Goal: Task Accomplishment & Management: Manage account settings

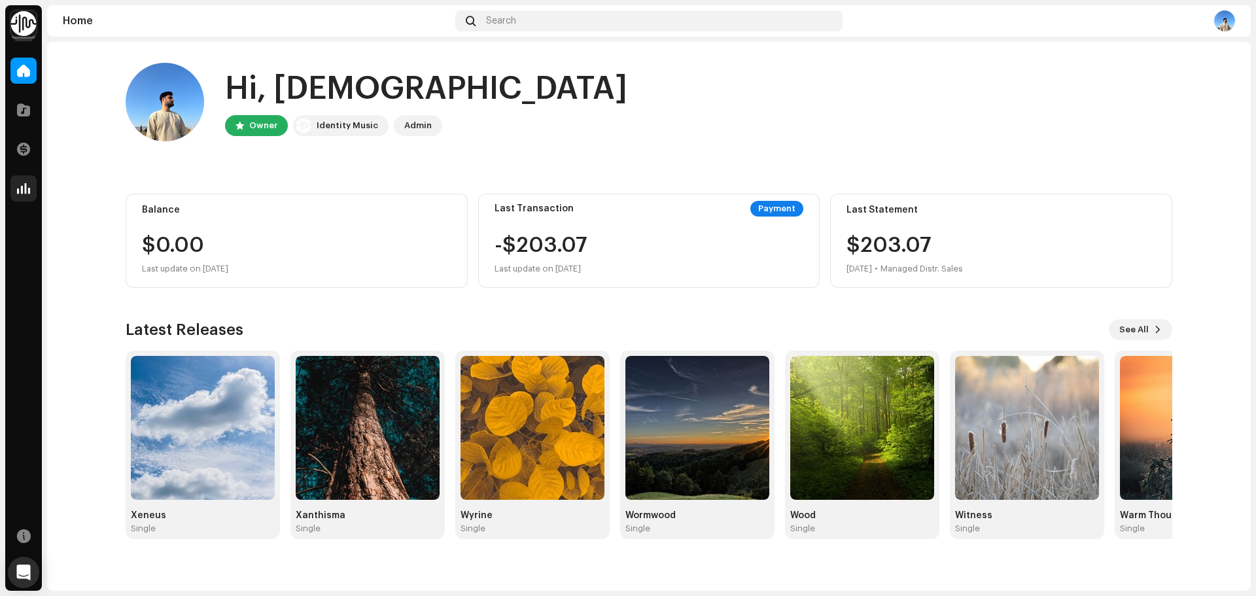
click at [27, 186] on span at bounding box center [23, 188] width 13 height 10
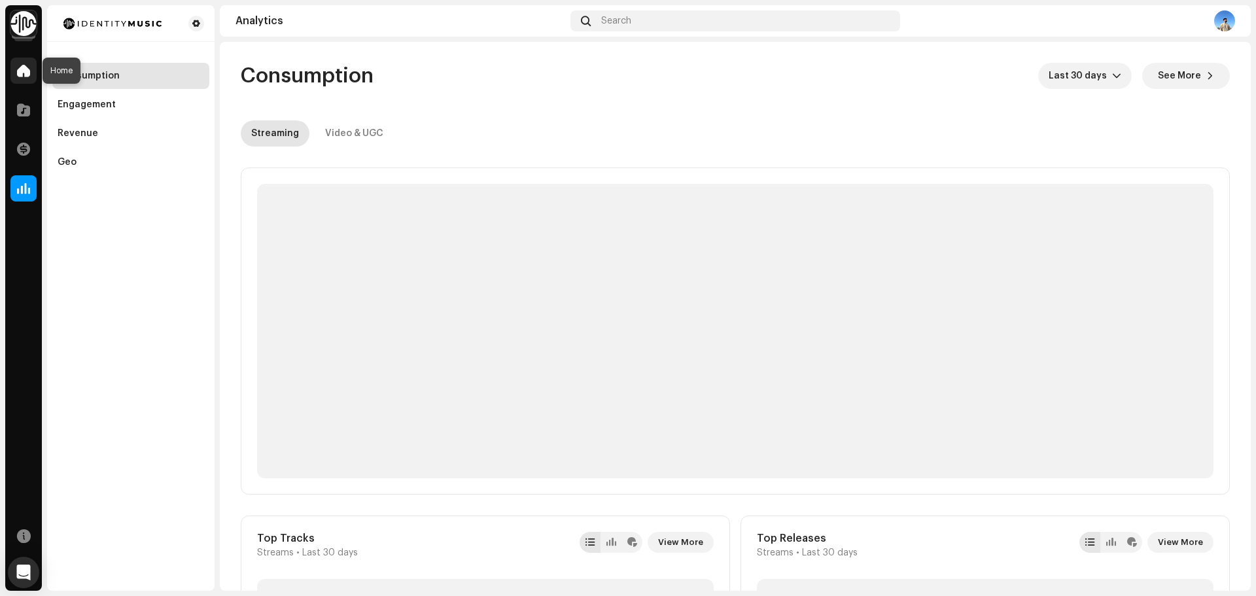
click at [27, 75] on span at bounding box center [23, 70] width 13 height 10
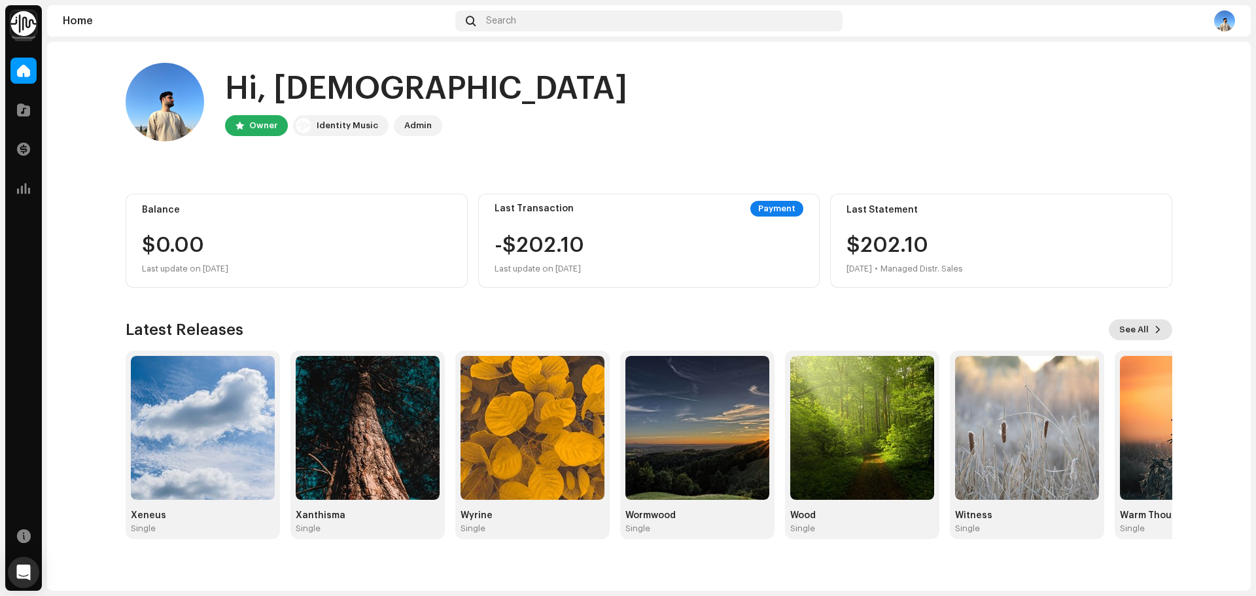
click at [1149, 334] on span "See All" at bounding box center [1133, 330] width 29 height 26
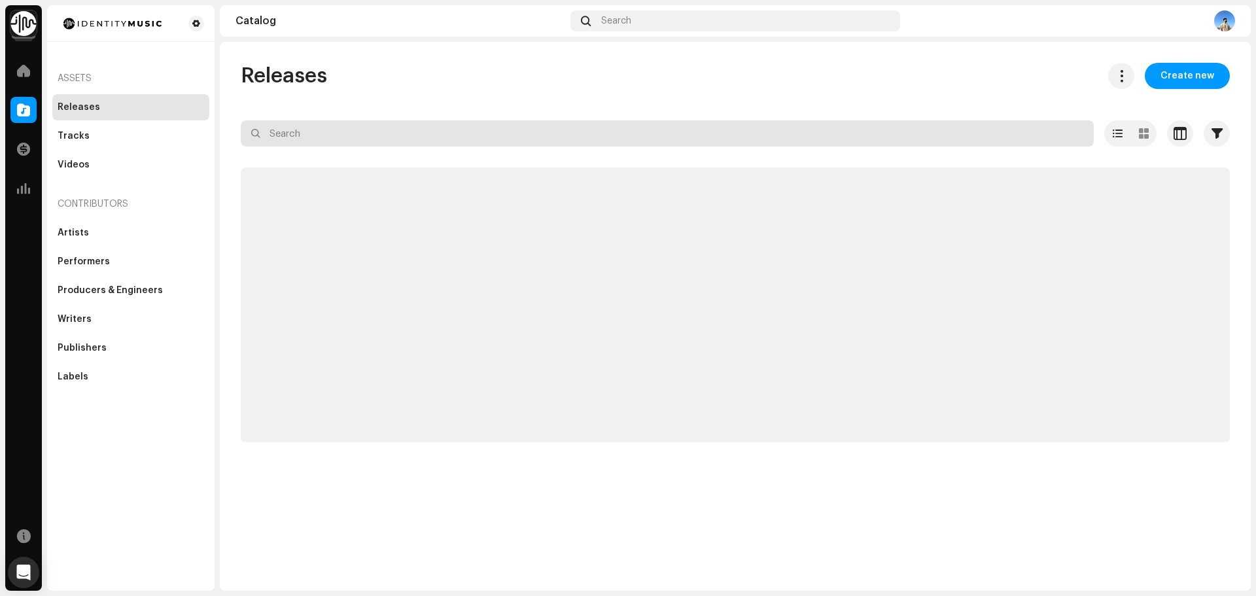
click at [404, 135] on input "text" at bounding box center [667, 133] width 853 height 26
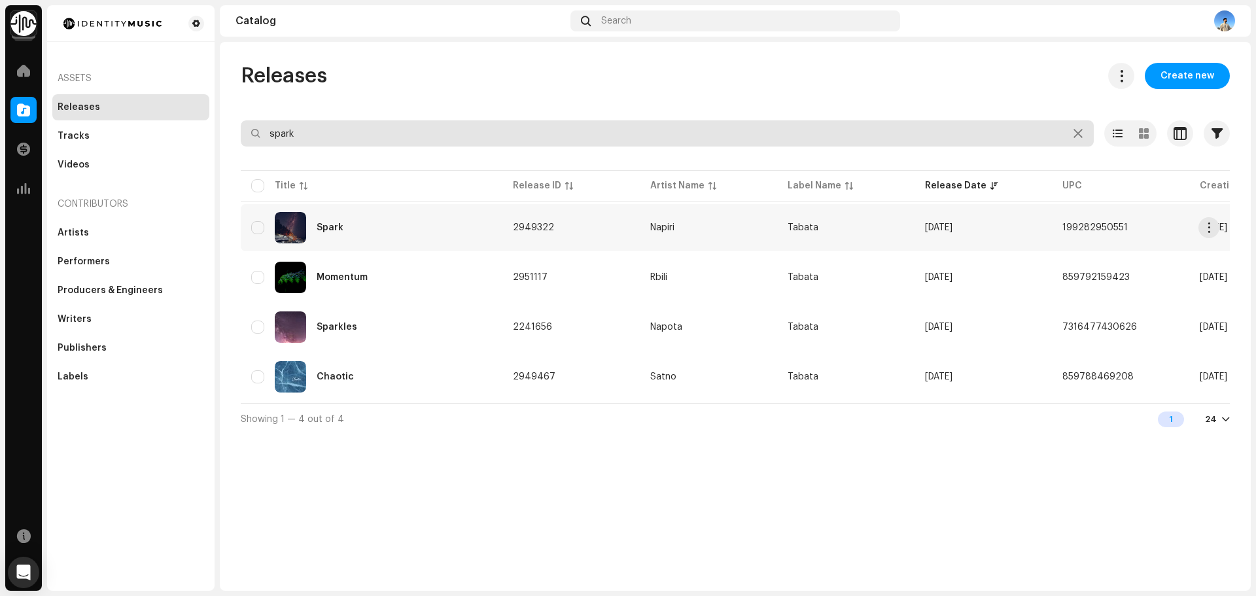
type input "spark"
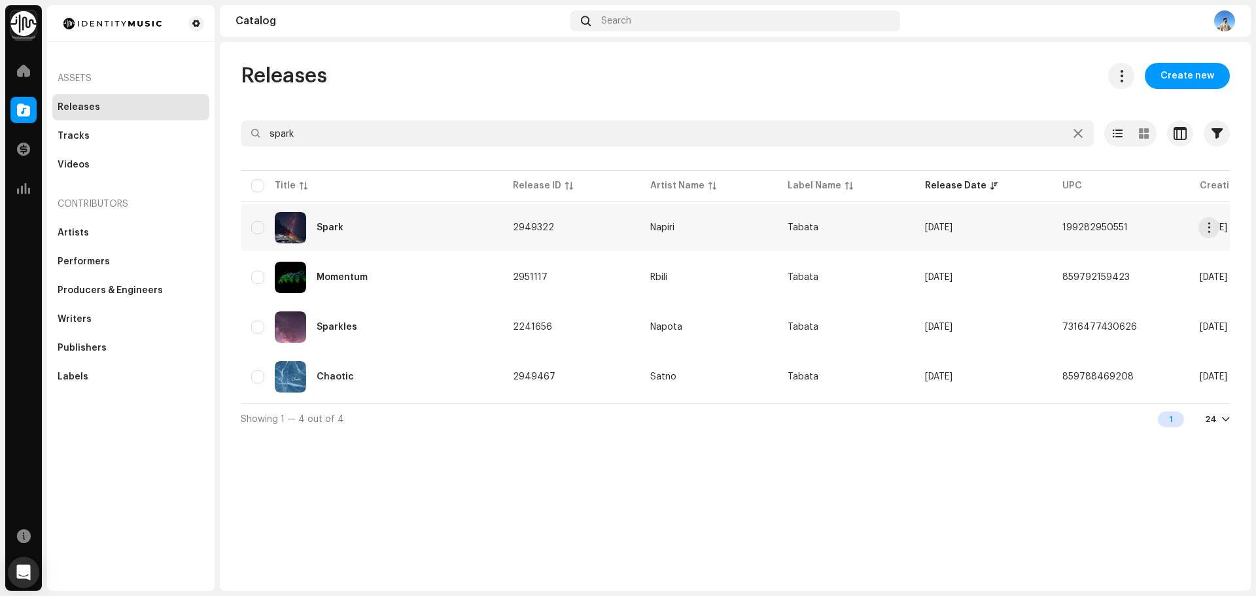
click at [457, 232] on div "Spark" at bounding box center [371, 227] width 241 height 31
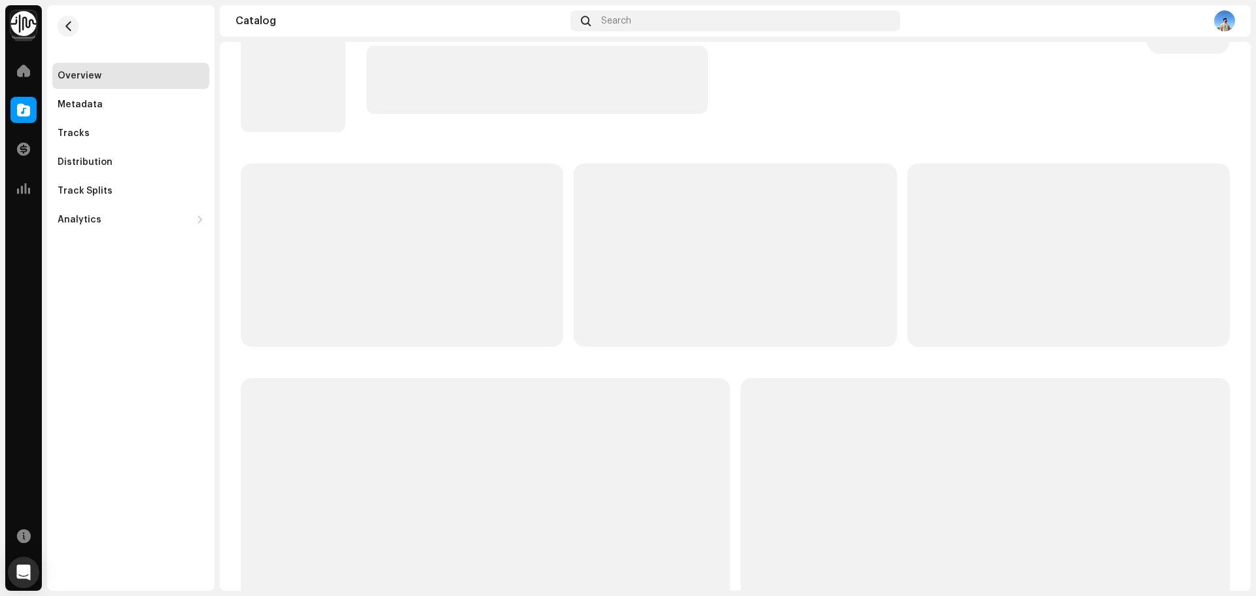
scroll to position [65, 0]
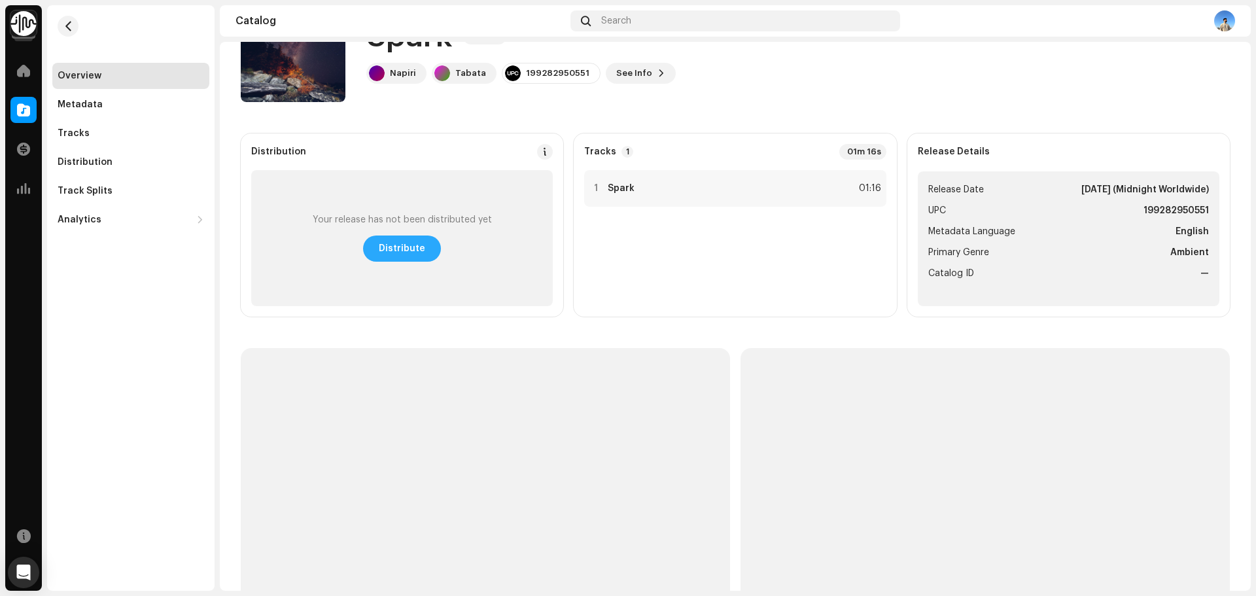
click at [396, 254] on span "Distribute" at bounding box center [402, 248] width 46 height 26
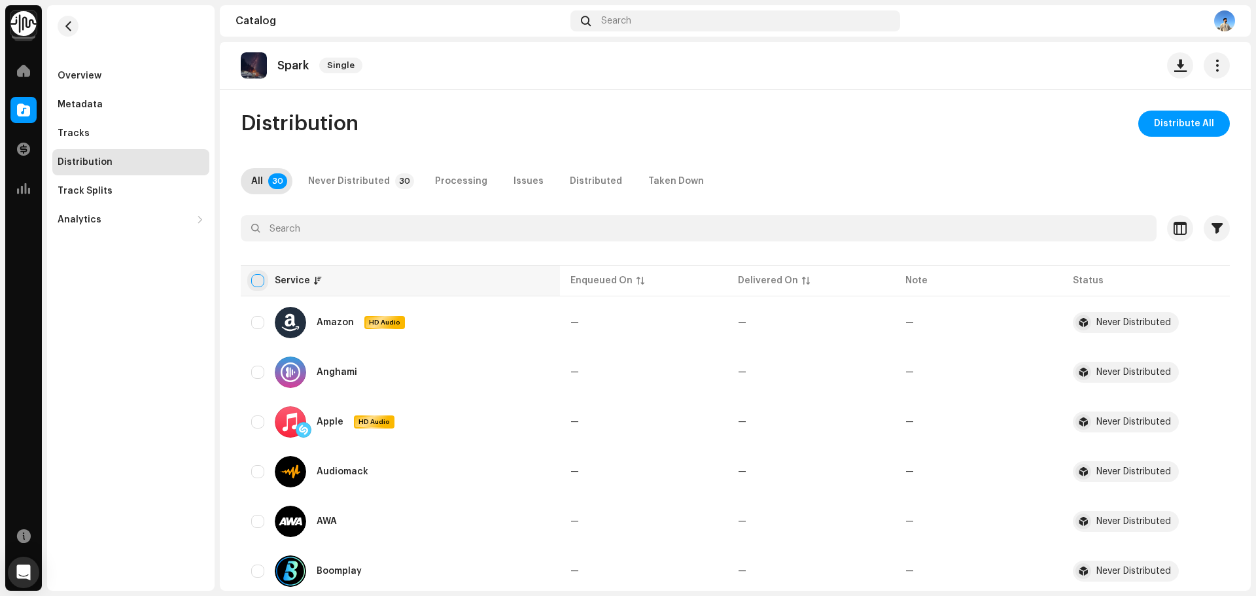
click at [260, 277] on input "checkbox" at bounding box center [257, 280] width 13 height 13
checkbox input "true"
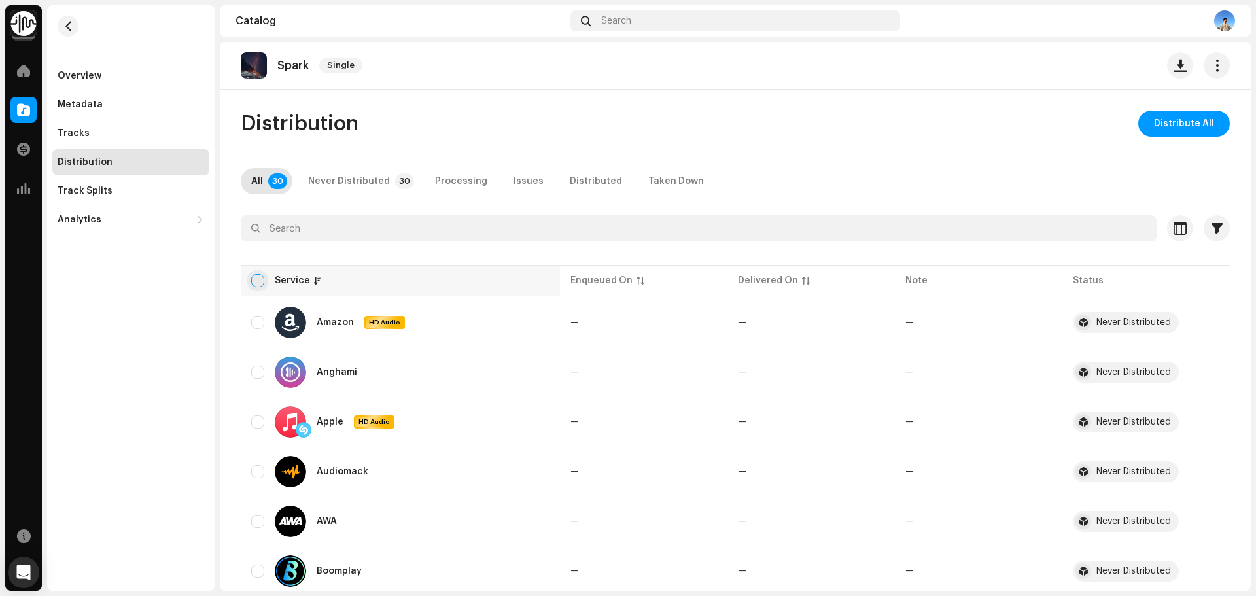
checkbox input "true"
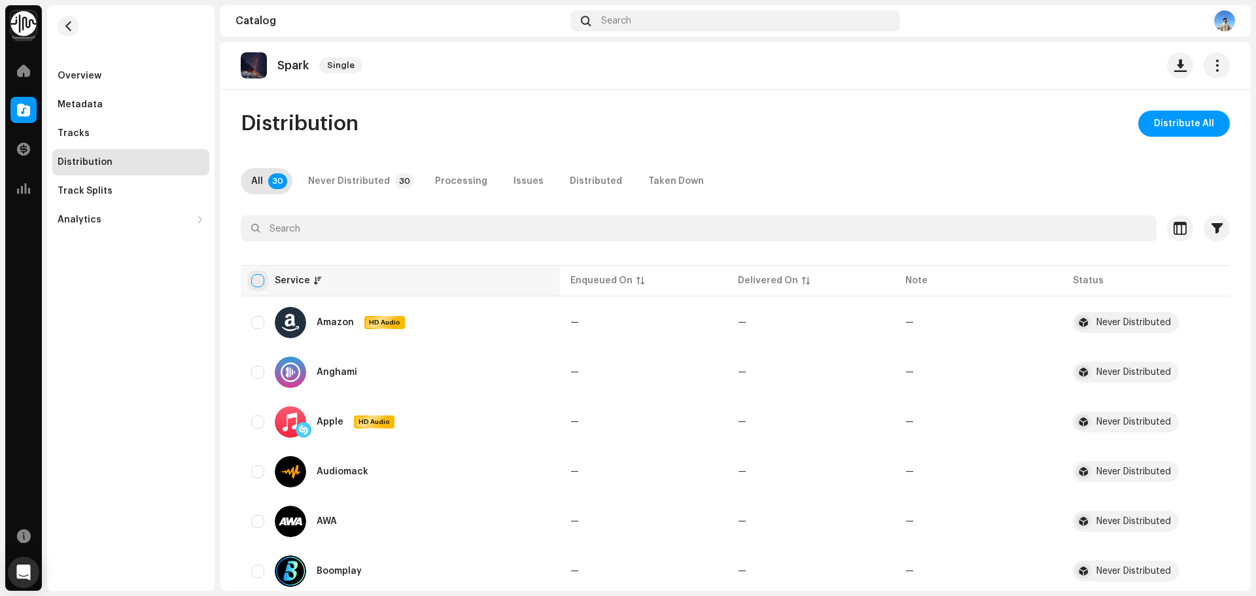
checkbox input "true"
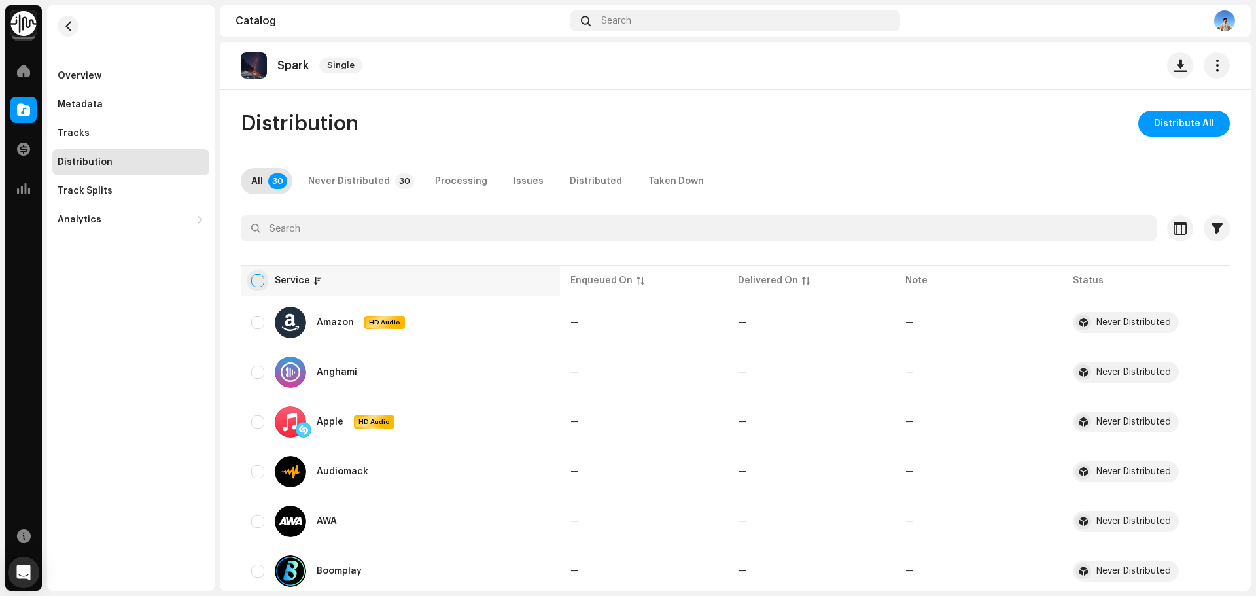
checkbox input "true"
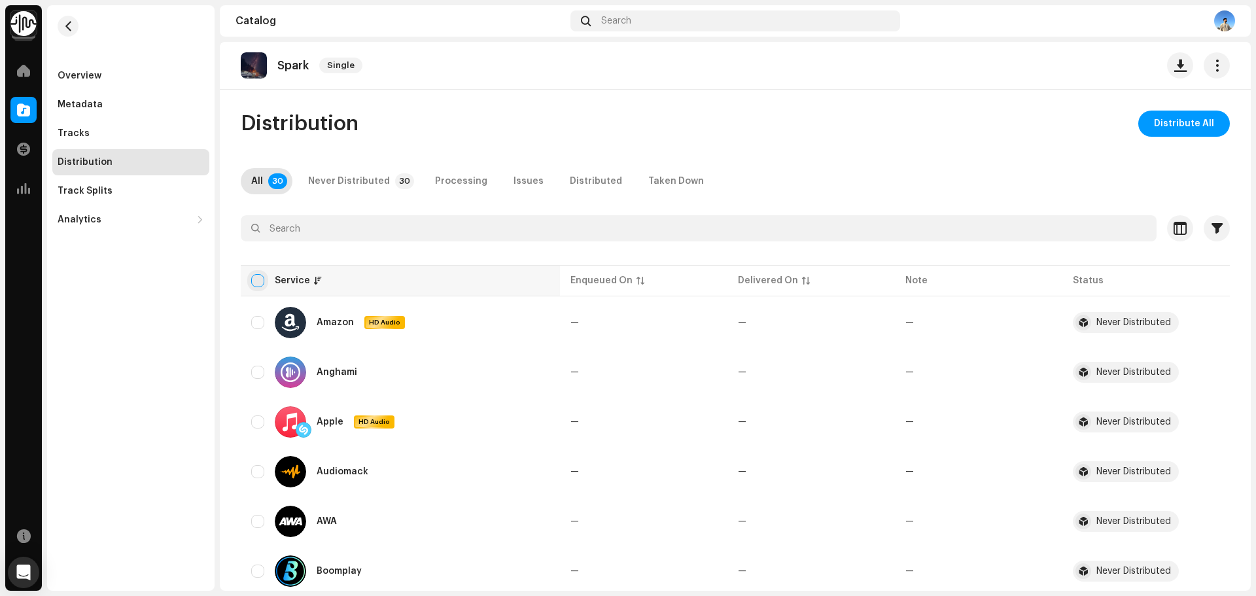
checkbox input "true"
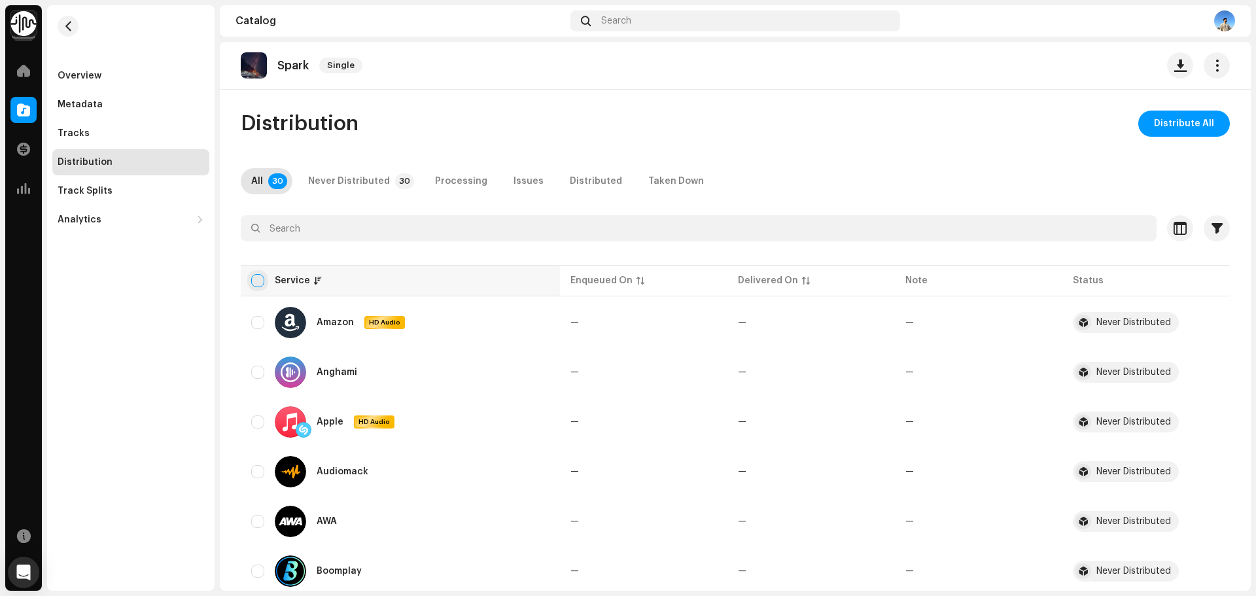
checkbox input "true"
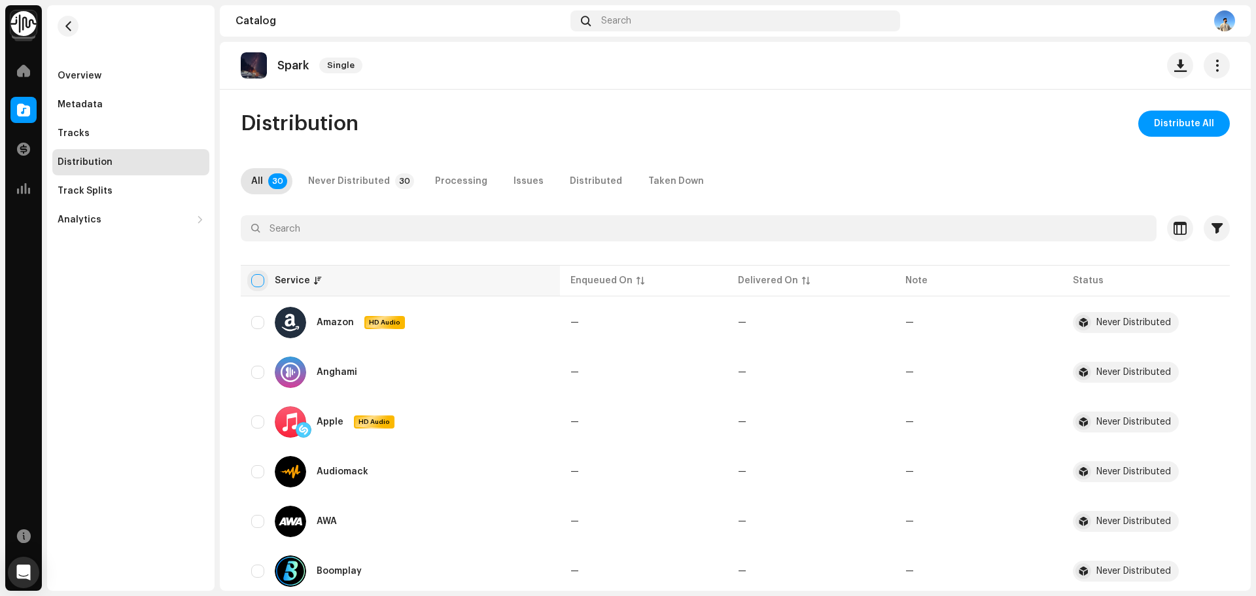
checkbox input "true"
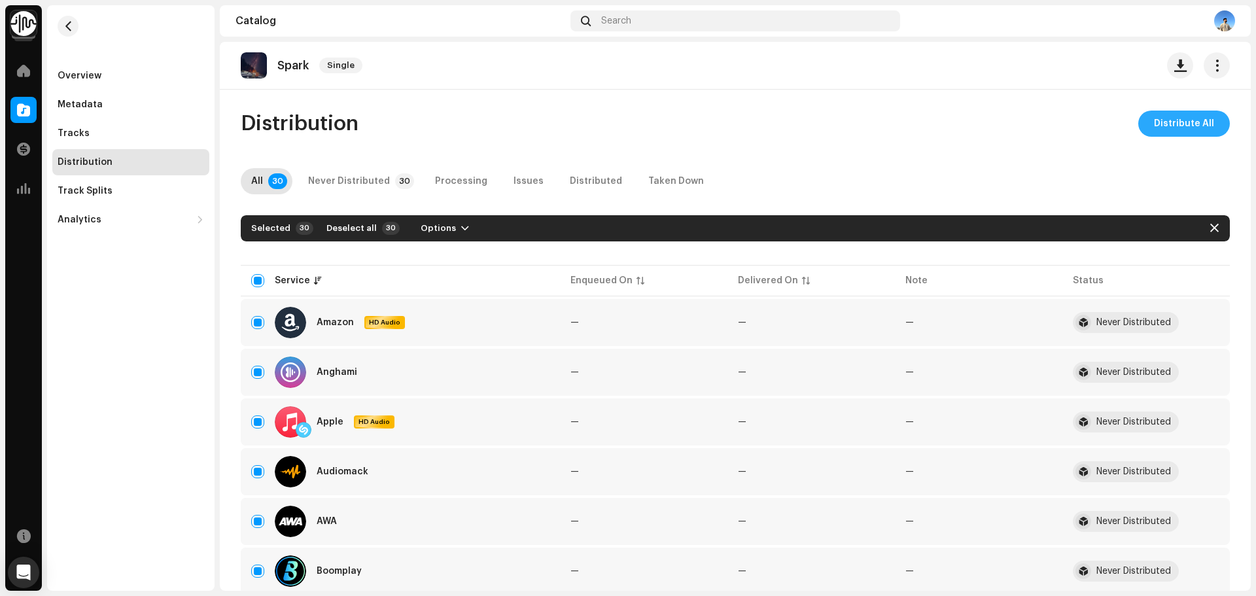
click at [1162, 120] on span "Distribute All" at bounding box center [1184, 124] width 60 height 26
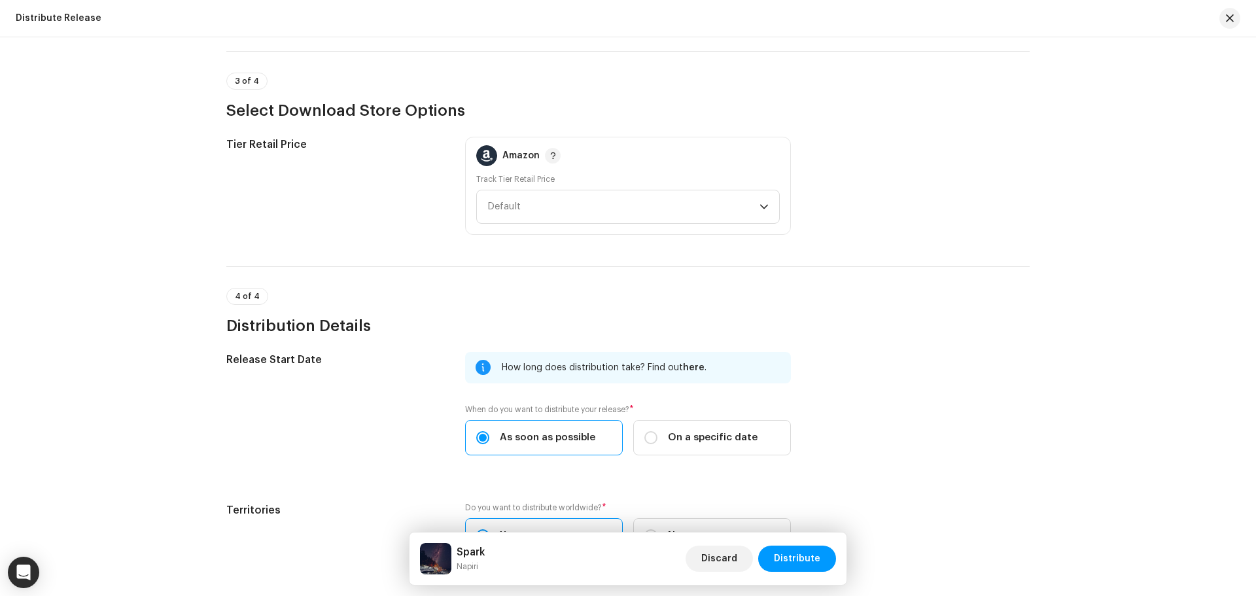
scroll to position [1930, 0]
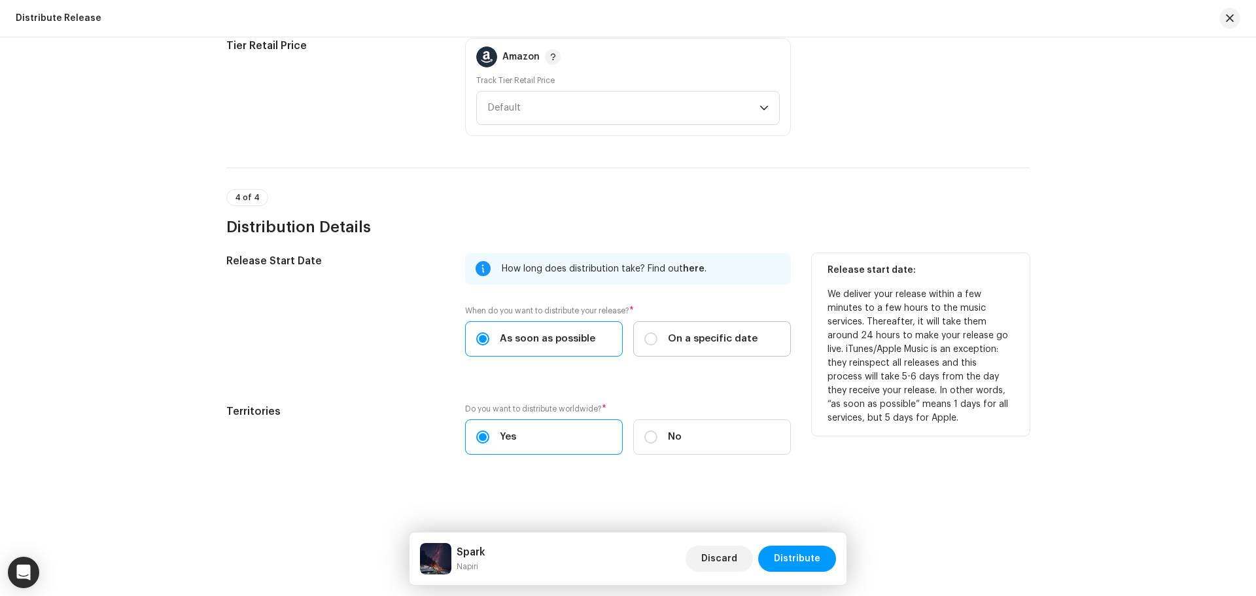
click at [693, 341] on span "On a specific date" at bounding box center [713, 339] width 90 height 14
click at [657, 341] on input "On a specific date" at bounding box center [650, 338] width 13 height 13
radio input "true"
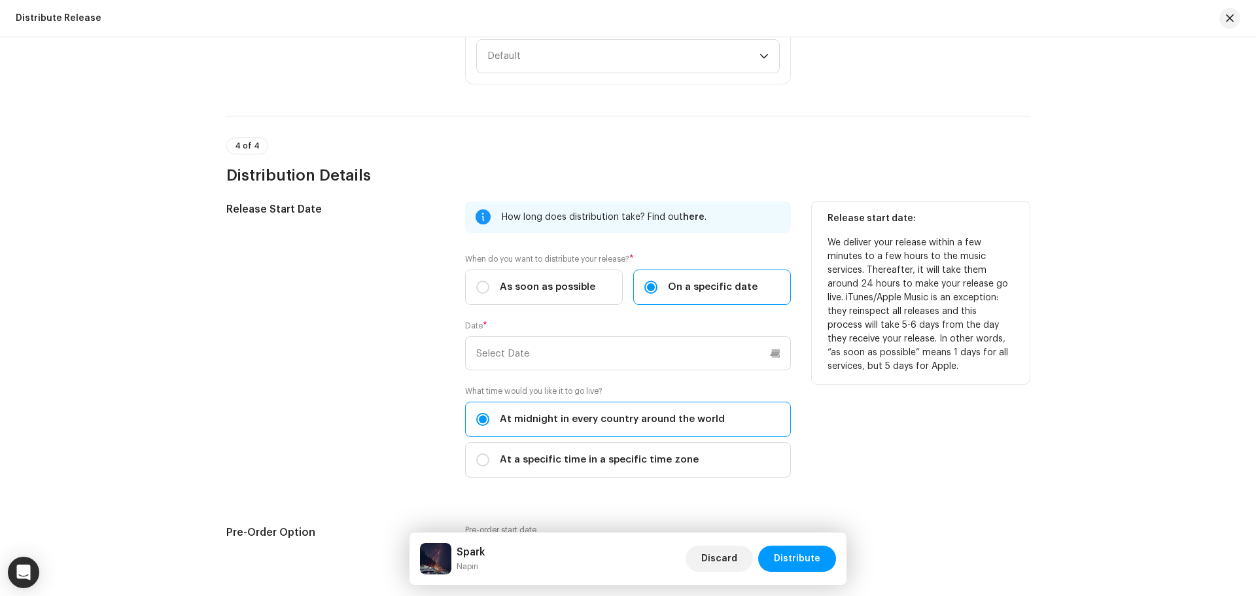
scroll to position [2060, 0]
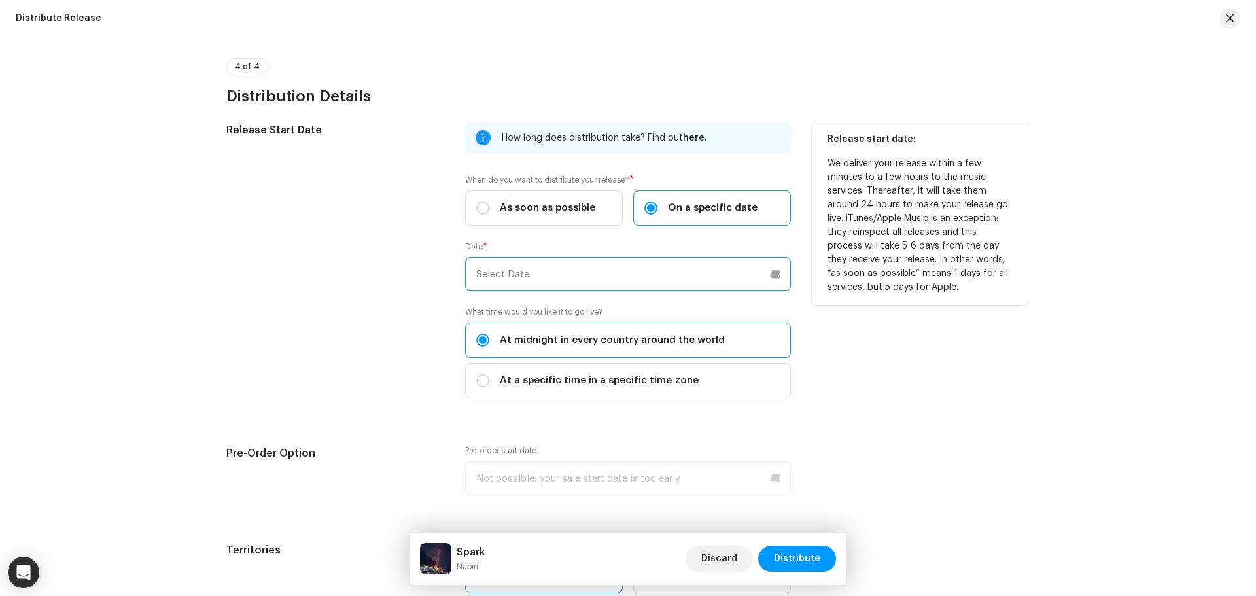
click at [778, 273] on input "text" at bounding box center [628, 274] width 326 height 34
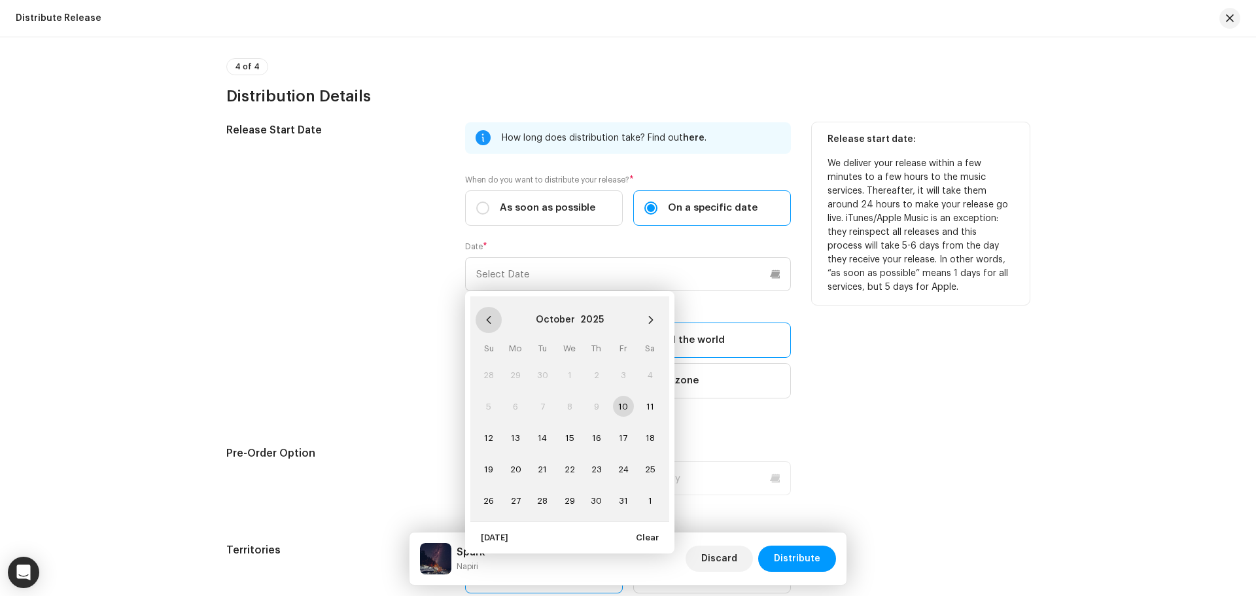
click at [481, 319] on button "Previous Month" at bounding box center [489, 320] width 26 height 26
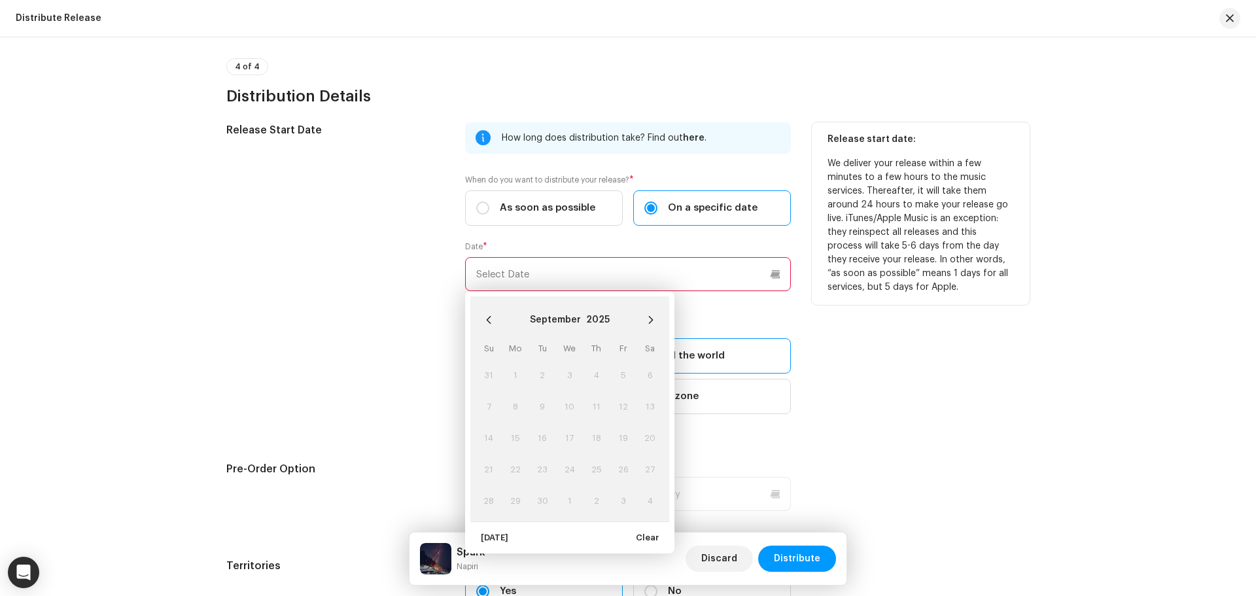
click at [481, 319] on button "Previous Month" at bounding box center [489, 320] width 26 height 26
click at [644, 316] on button "Next Month" at bounding box center [651, 320] width 26 height 26
click at [646, 315] on icon "Next Month" at bounding box center [650, 319] width 9 height 9
click at [617, 406] on td "10" at bounding box center [623, 405] width 27 height 31
click at [621, 403] on td "10" at bounding box center [623, 405] width 27 height 31
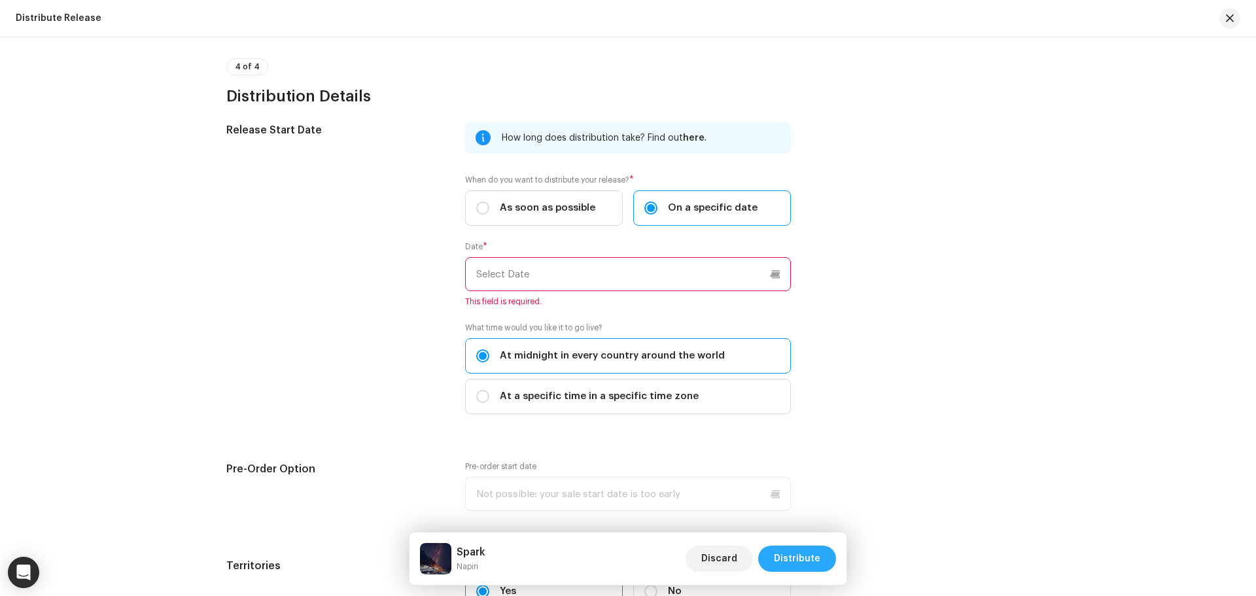
click at [807, 554] on span "Distribute" at bounding box center [797, 559] width 46 height 26
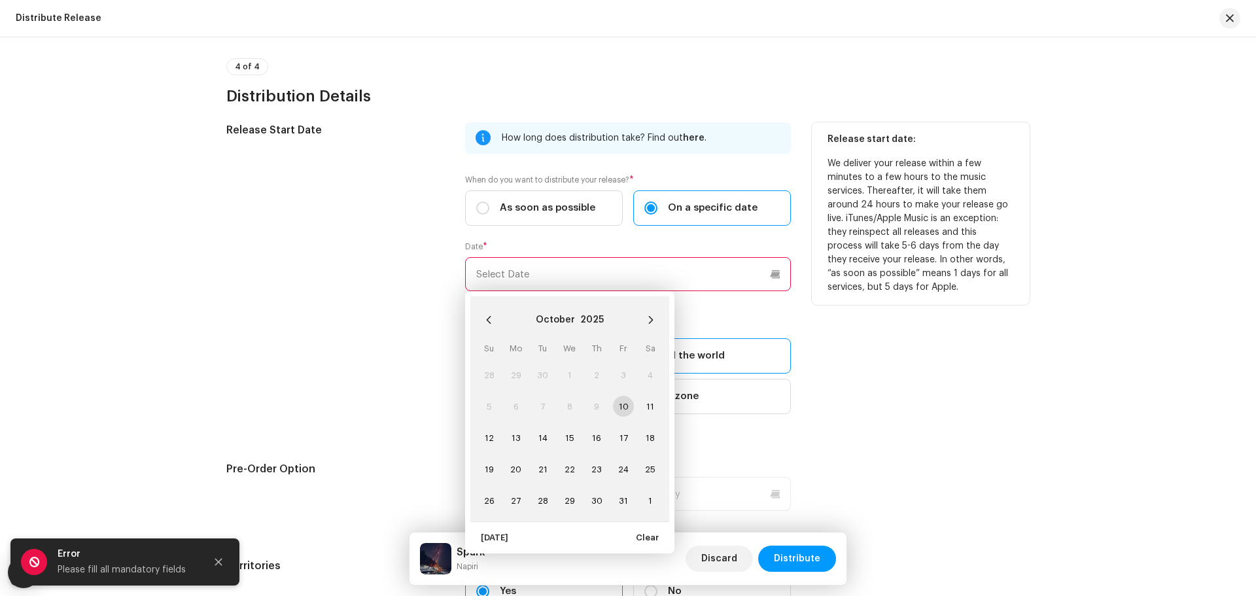
click at [774, 276] on input "text" at bounding box center [628, 274] width 326 height 34
click at [626, 408] on td "10" at bounding box center [623, 405] width 27 height 31
click at [652, 407] on span "11" at bounding box center [650, 406] width 21 height 21
type input "[DATE]"
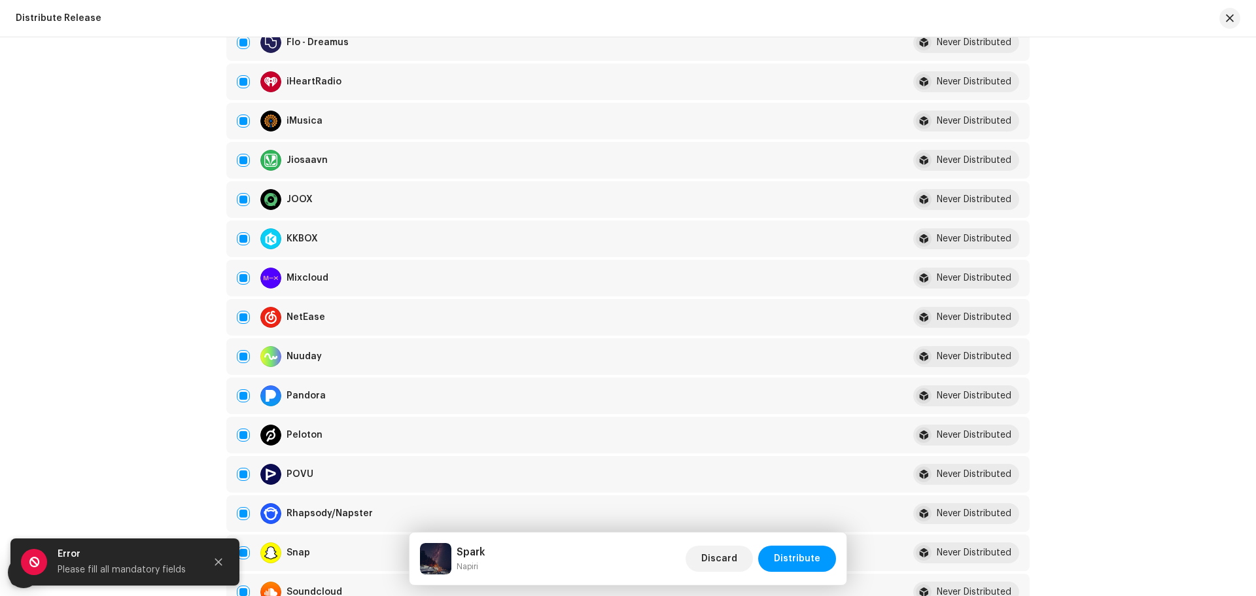
scroll to position [498, 0]
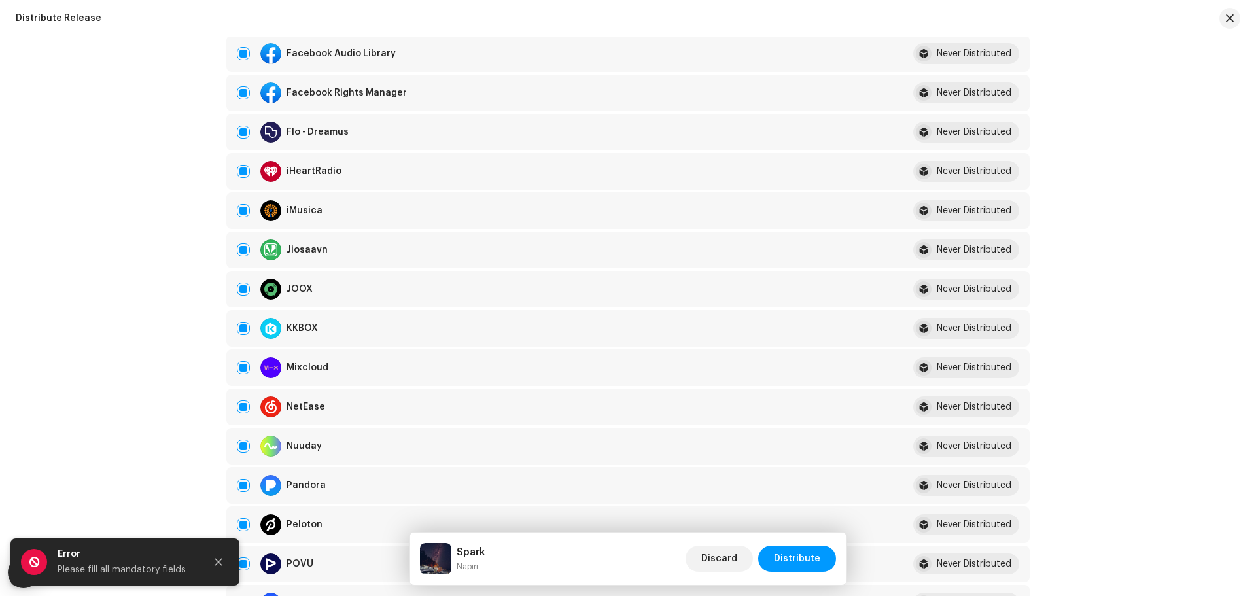
click at [171, 576] on div "Please fill all mandatory fields" at bounding box center [126, 570] width 137 height 16
click at [802, 562] on span "Distribute" at bounding box center [797, 559] width 46 height 26
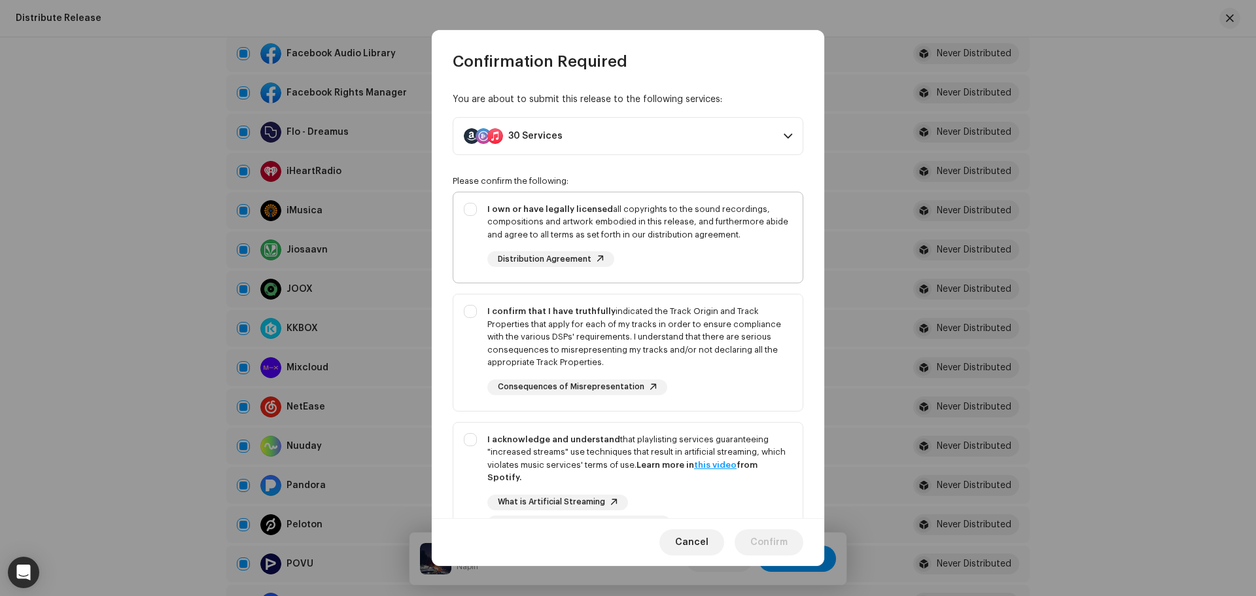
click at [519, 194] on div "I own or have legally licensed all copyrights to the sound recordings, composit…" at bounding box center [627, 235] width 349 height 86
checkbox input "true"
click at [519, 317] on div "I confirm that I have truthfully indicated the Track Origin and Track Propertie…" at bounding box center [639, 337] width 305 height 64
checkbox input "true"
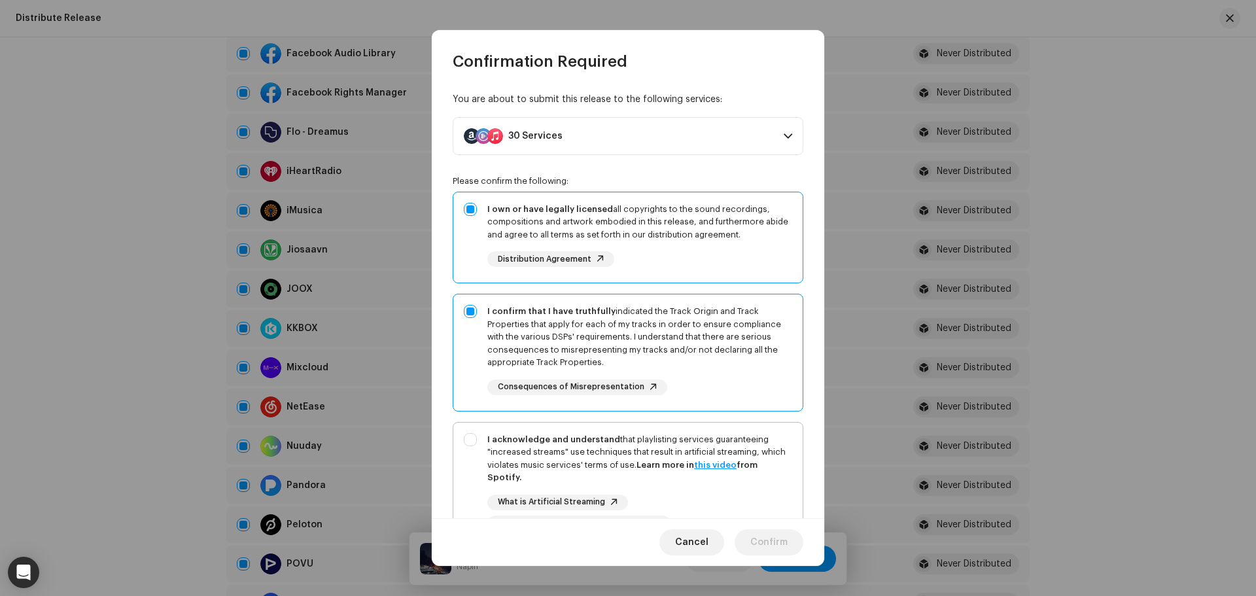
drag, startPoint x: 523, startPoint y: 440, endPoint x: 542, endPoint y: 434, distance: 19.9
click at [523, 440] on strong "I acknowledge and understand" at bounding box center [553, 439] width 133 height 9
checkbox input "true"
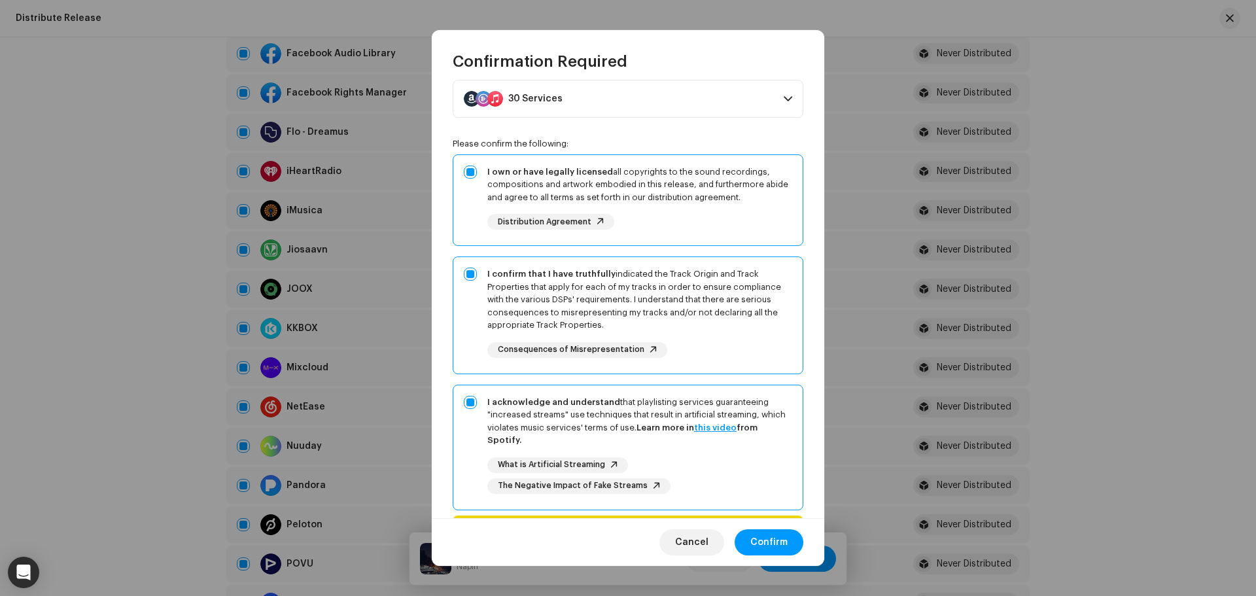
scroll to position [118, 0]
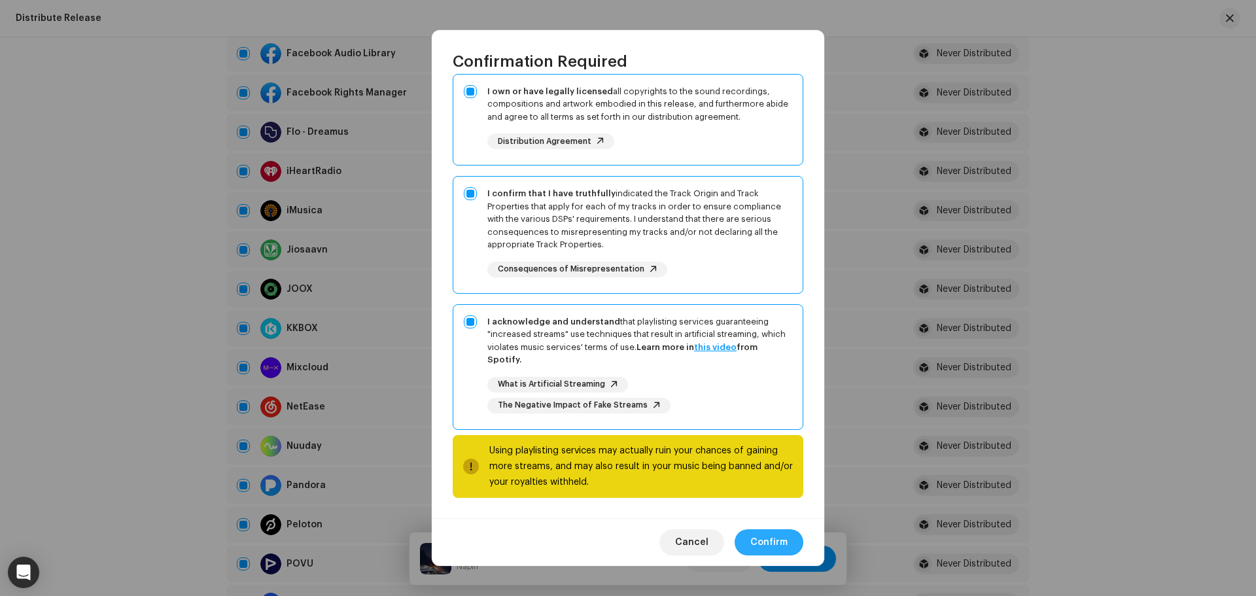
click at [777, 540] on span "Confirm" at bounding box center [768, 542] width 37 height 26
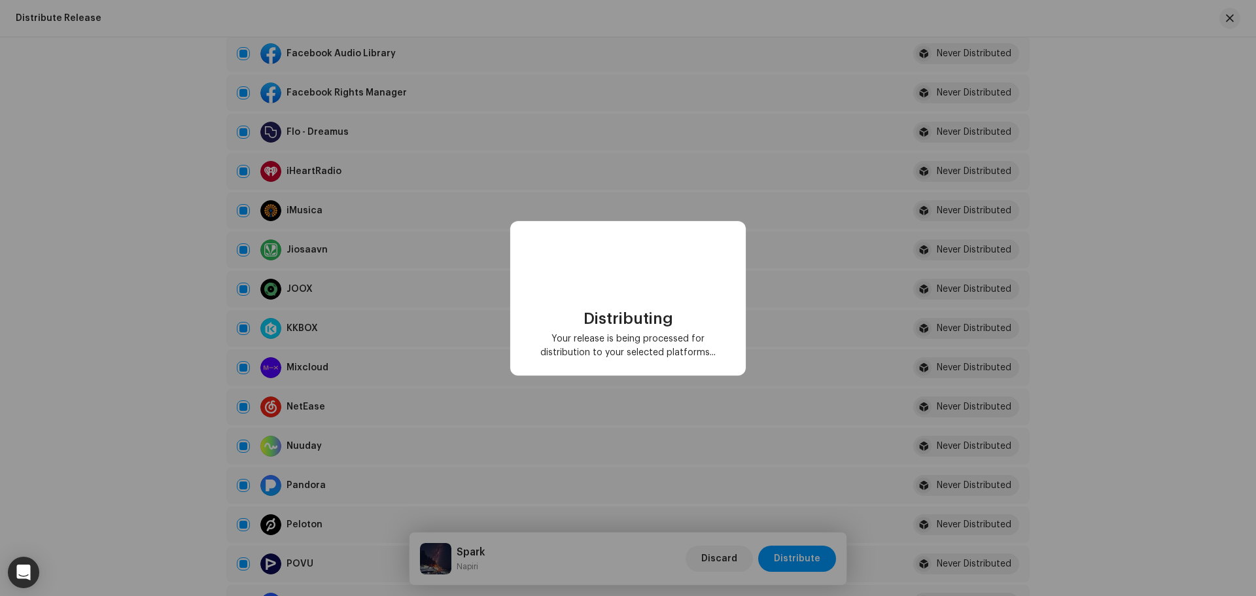
checkbox input "false"
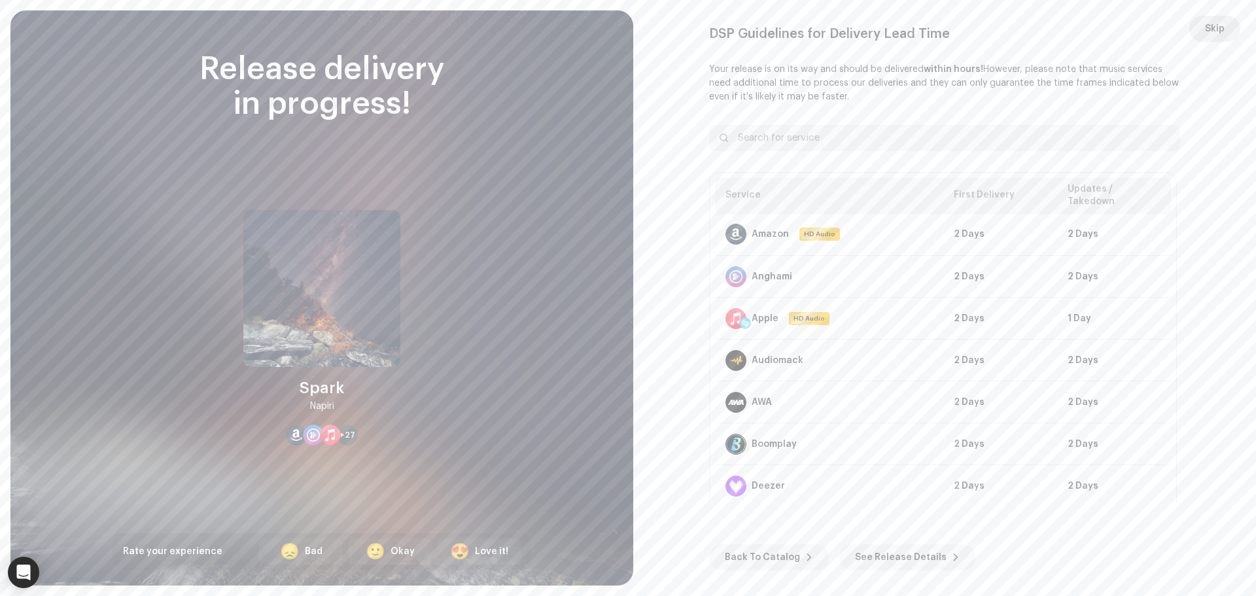
click at [1217, 31] on span "Skip" at bounding box center [1215, 29] width 20 height 26
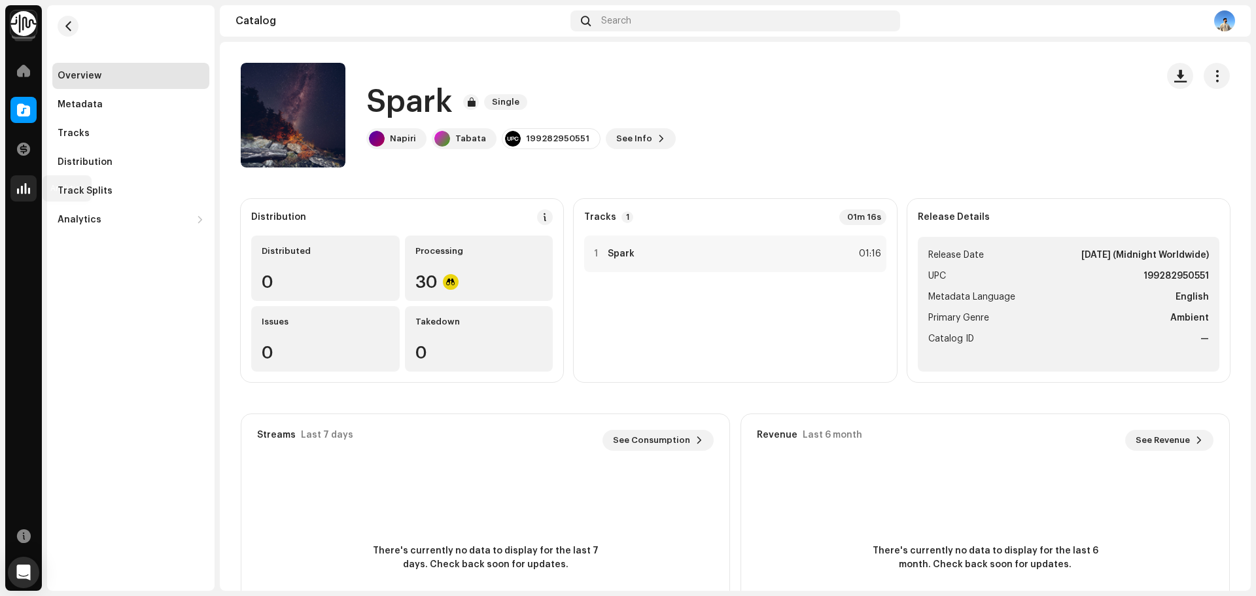
click at [35, 188] on div at bounding box center [23, 188] width 26 height 26
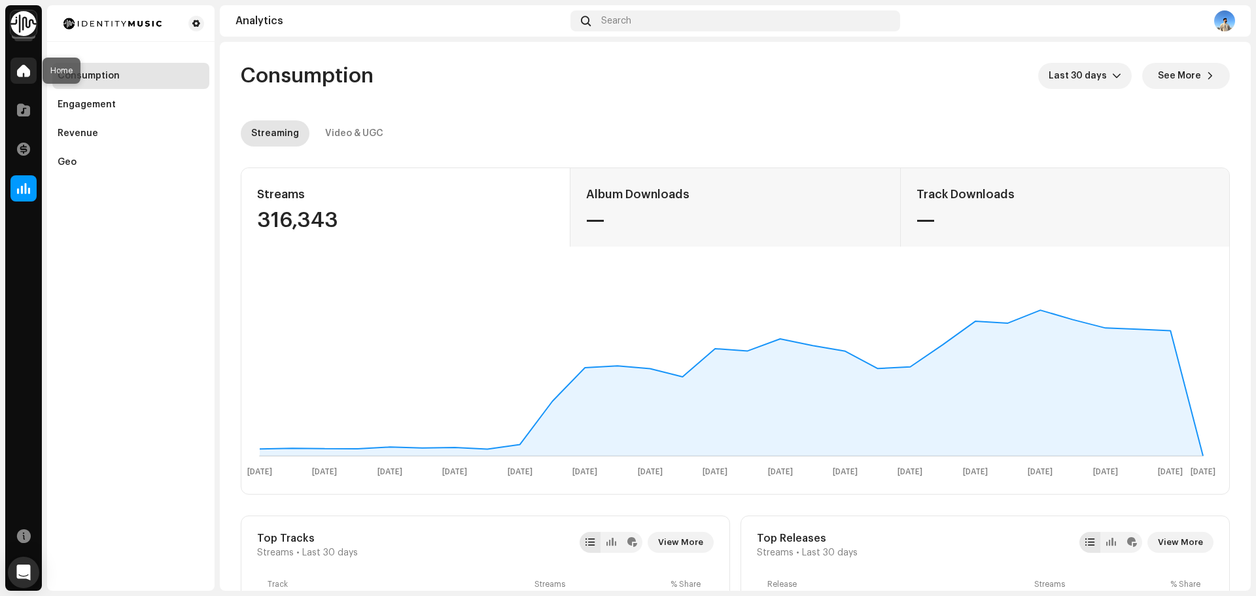
click at [22, 77] on div at bounding box center [23, 71] width 26 height 26
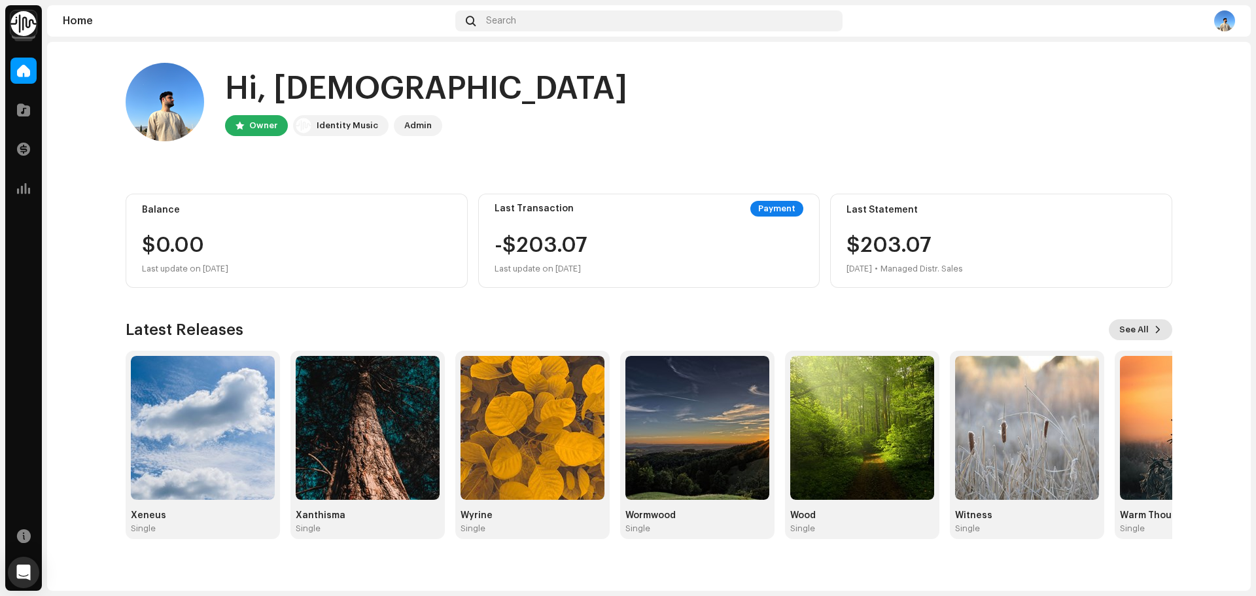
click at [1136, 336] on span "See All" at bounding box center [1133, 330] width 29 height 26
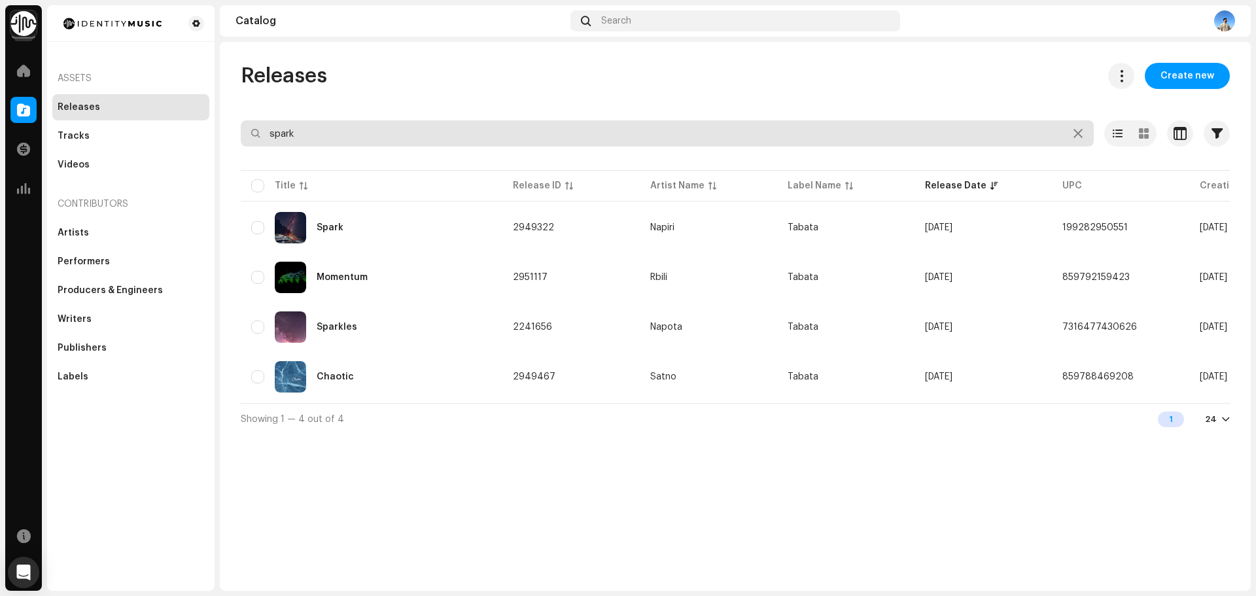
click at [358, 131] on input "spark" at bounding box center [667, 133] width 853 height 26
type input "s"
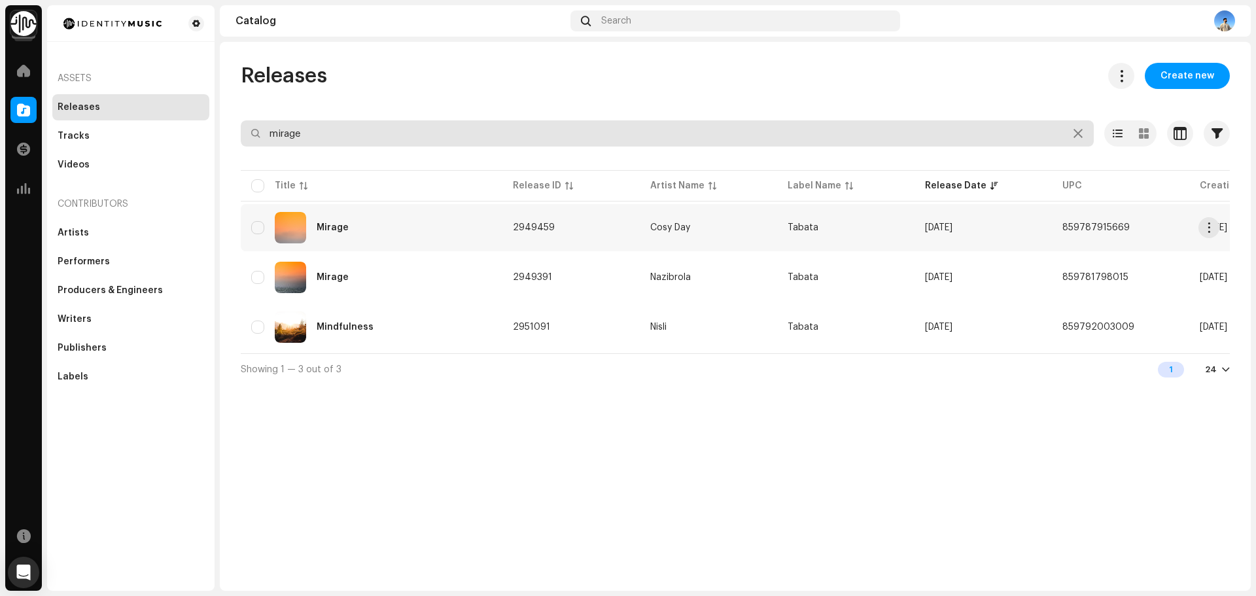
type input "mirage"
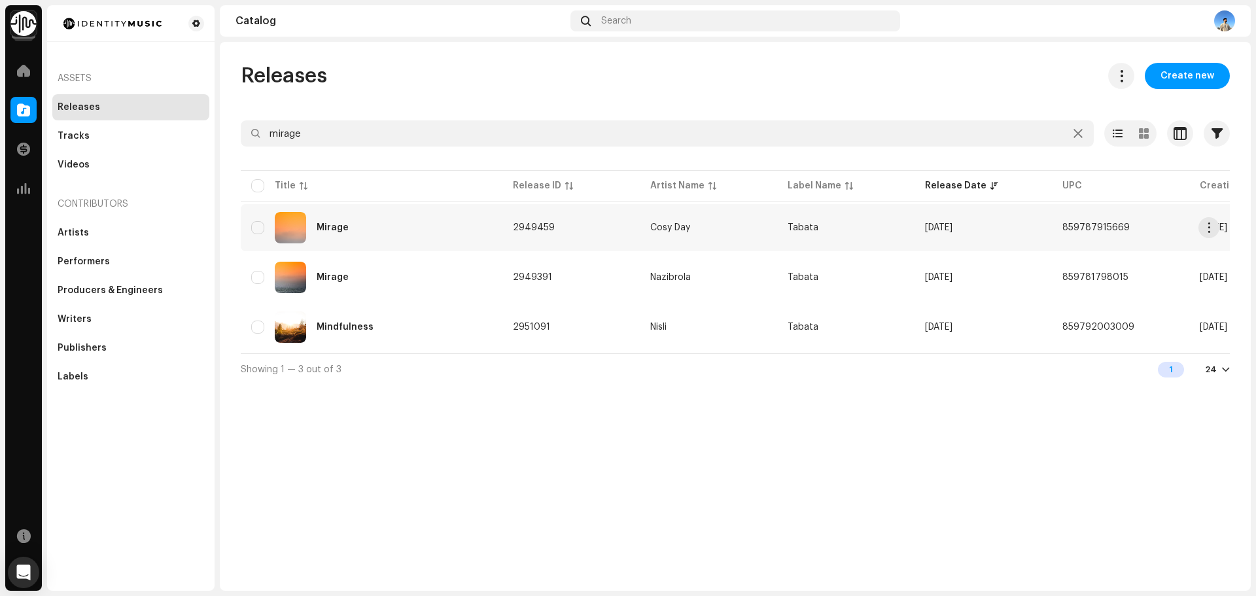
click at [379, 230] on div "Mirage" at bounding box center [371, 227] width 241 height 31
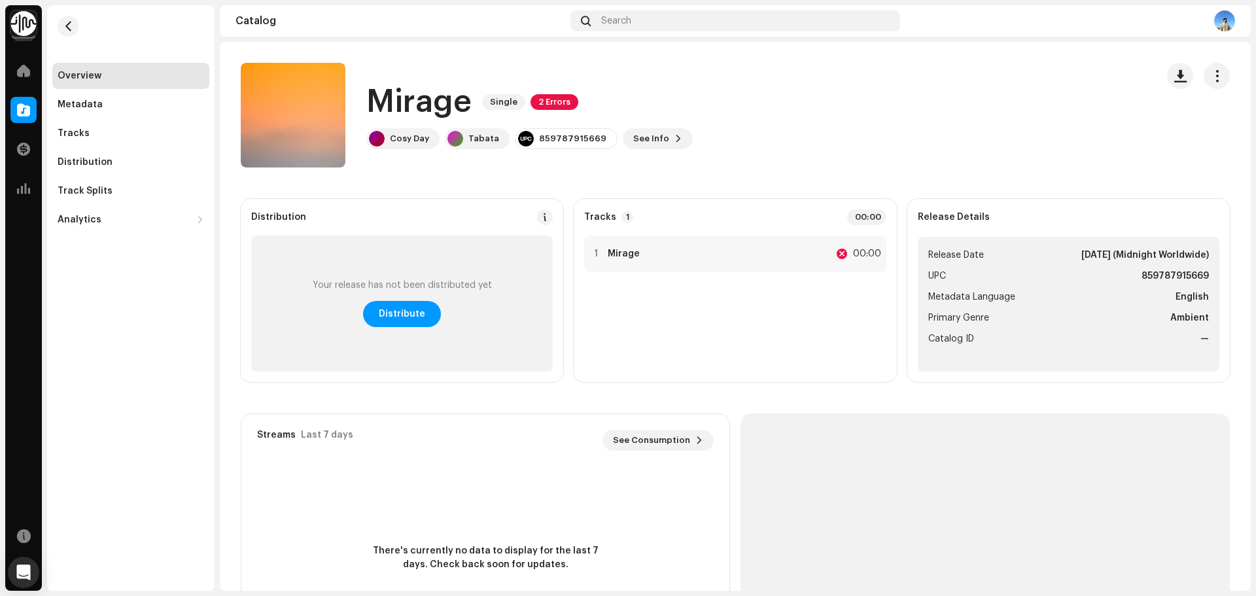
drag, startPoint x: 419, startPoint y: 318, endPoint x: 600, endPoint y: 290, distance: 183.4
click at [534, 339] on div "Your release has not been distributed yet Distribute" at bounding box center [402, 303] width 302 height 136
click at [629, 258] on strong "Mirage" at bounding box center [624, 254] width 32 height 10
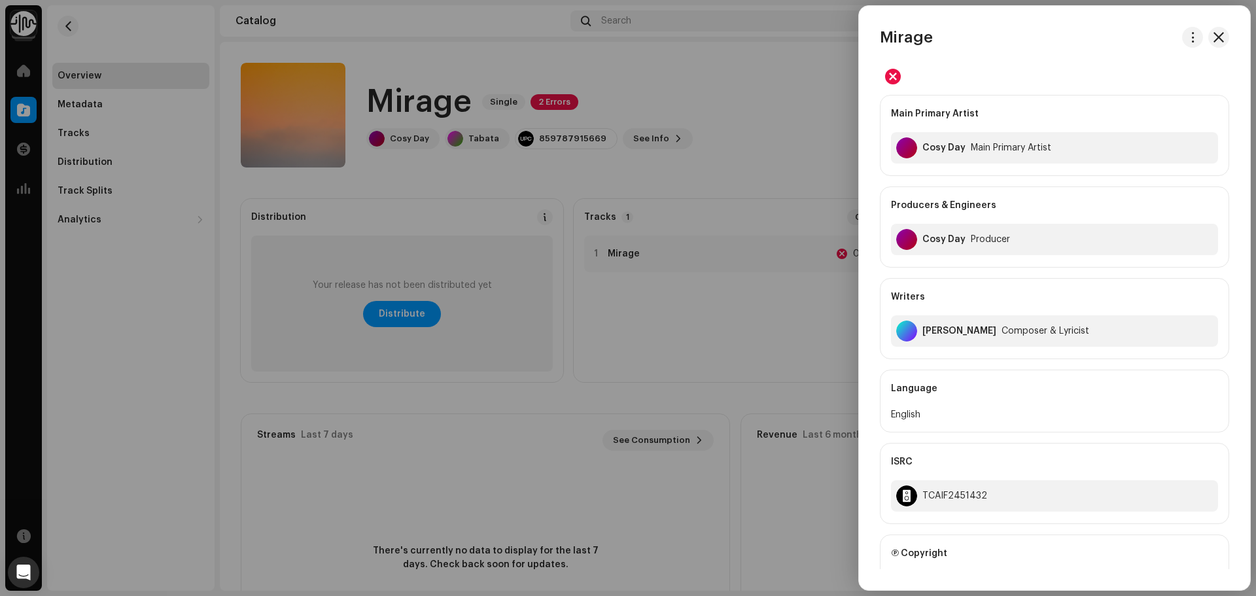
scroll to position [266, 0]
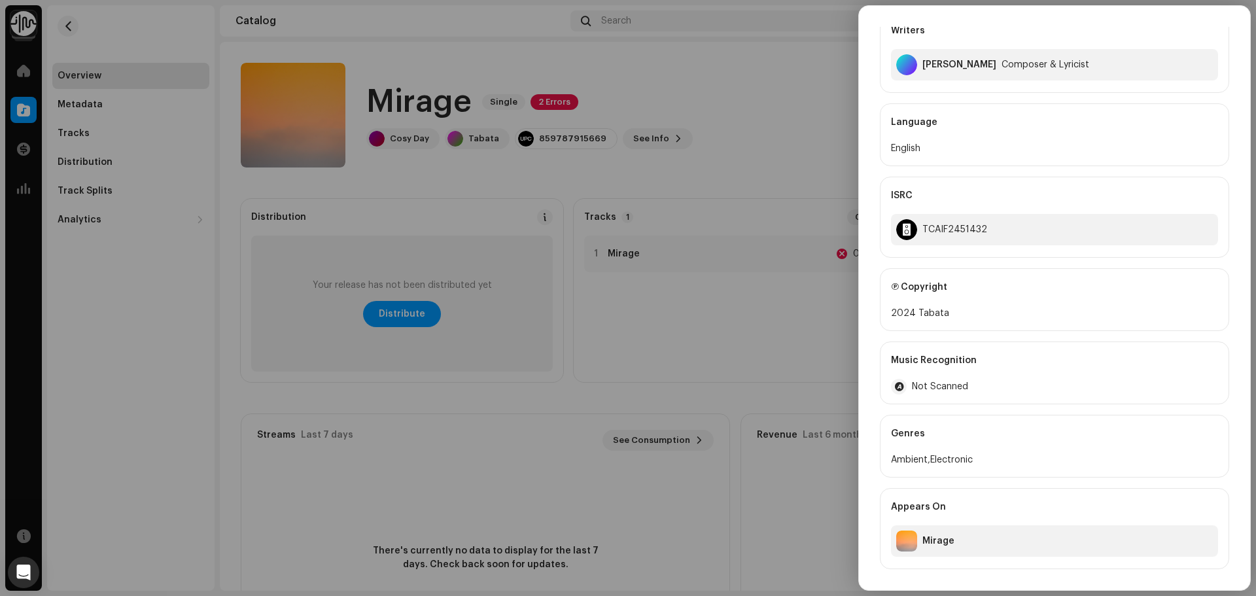
click at [443, 298] on div at bounding box center [628, 298] width 1256 height 596
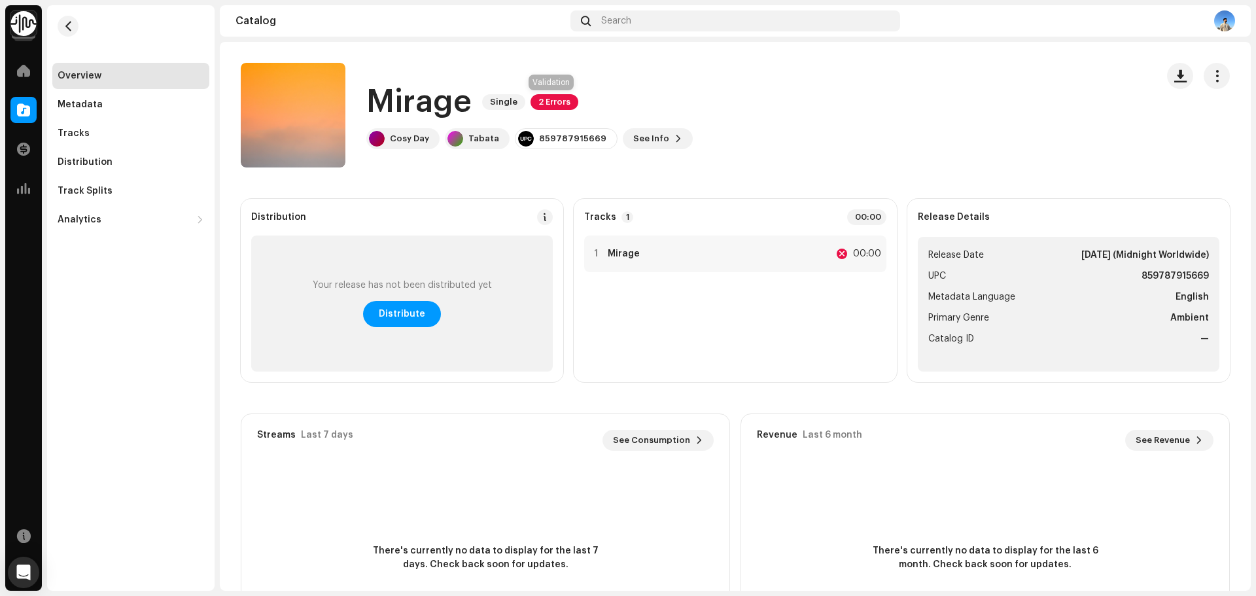
click at [542, 97] on span "2 Errors" at bounding box center [554, 102] width 48 height 16
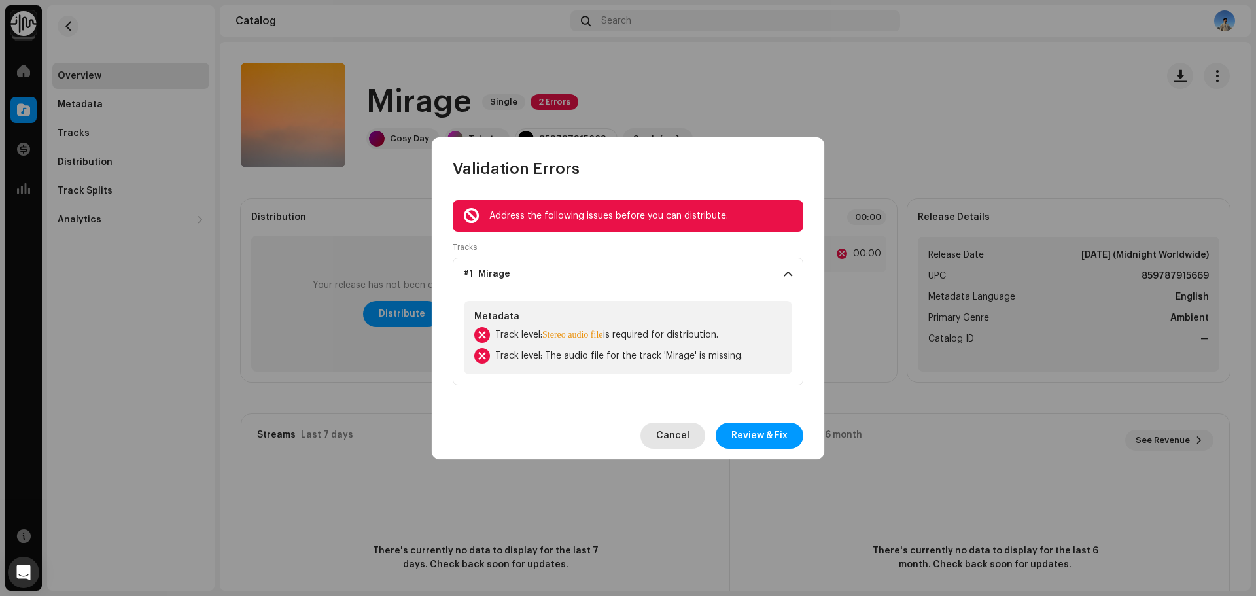
click at [684, 436] on span "Cancel" at bounding box center [672, 436] width 33 height 26
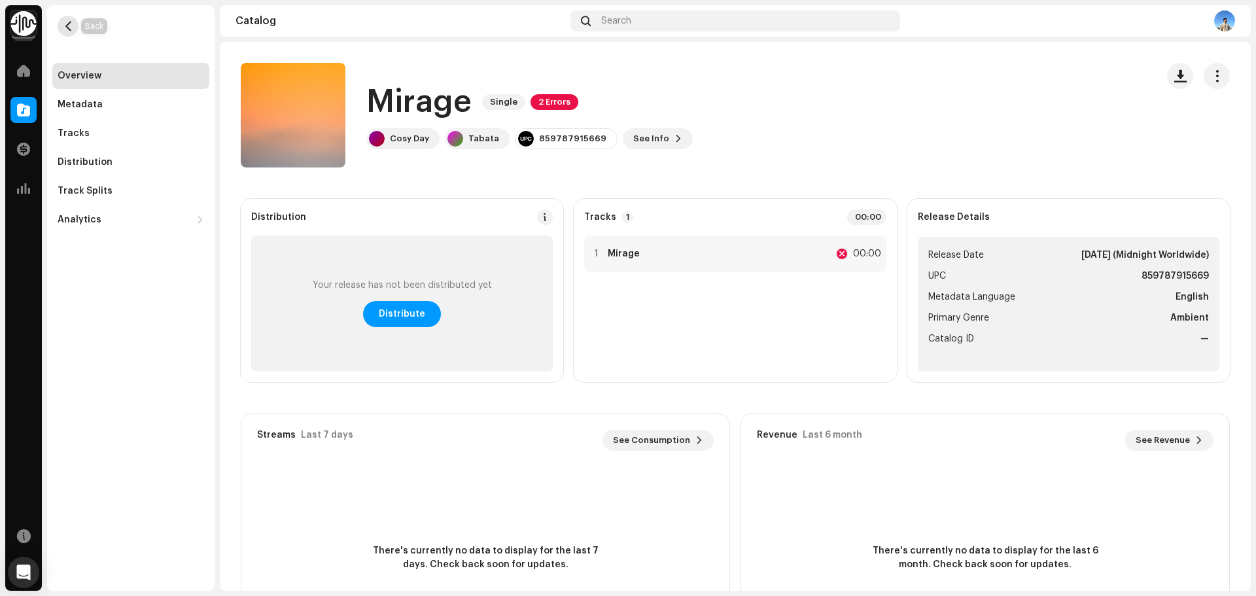
click at [74, 30] on button "button" at bounding box center [68, 26] width 21 height 21
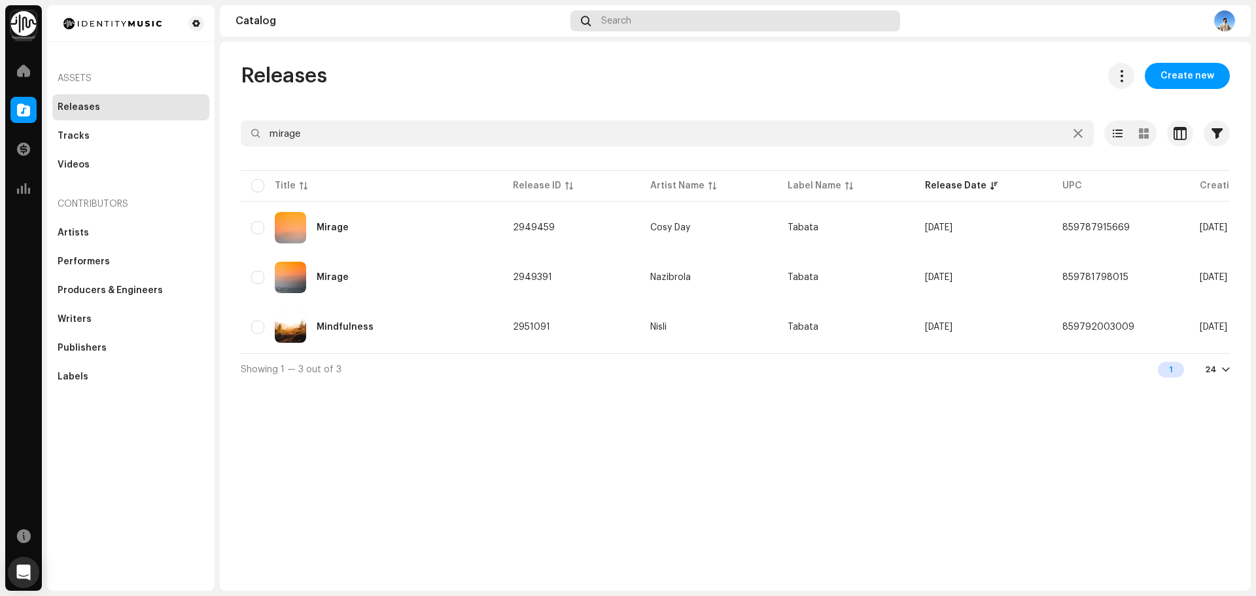
click at [637, 21] on div "Search" at bounding box center [735, 20] width 330 height 21
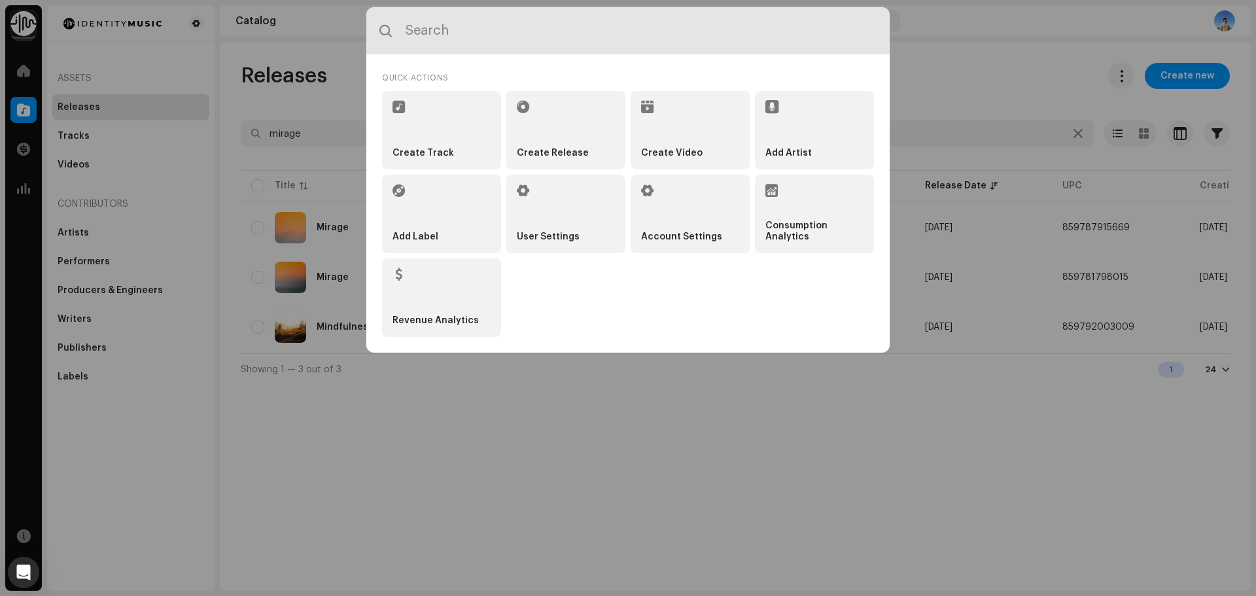
type input "q"
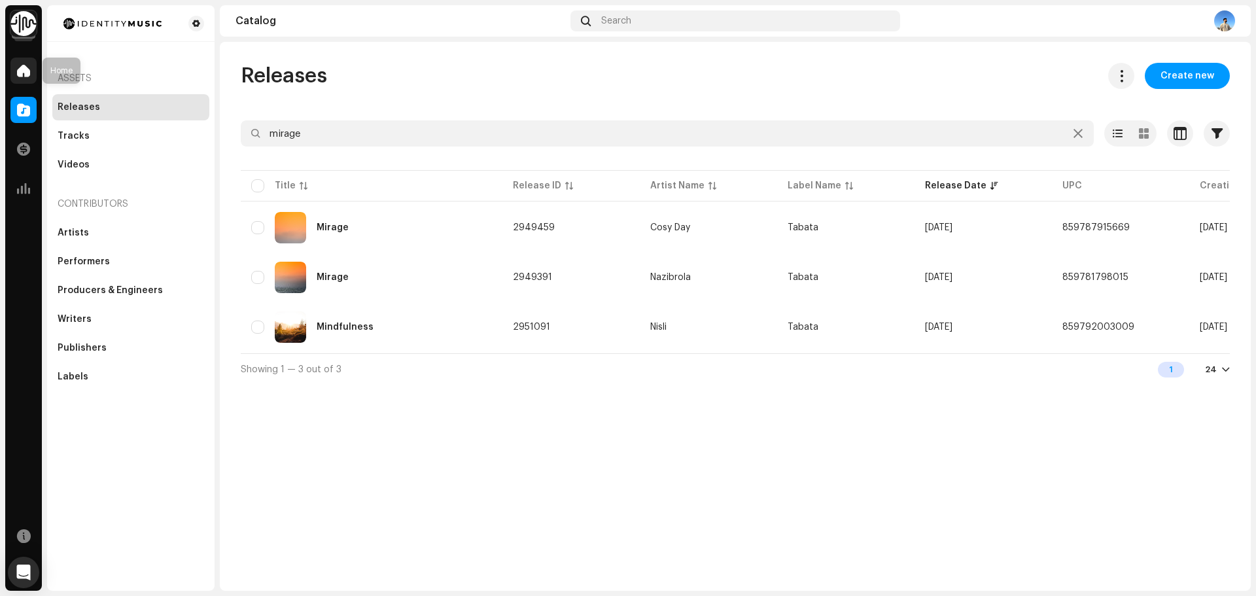
click at [27, 72] on span at bounding box center [23, 70] width 13 height 10
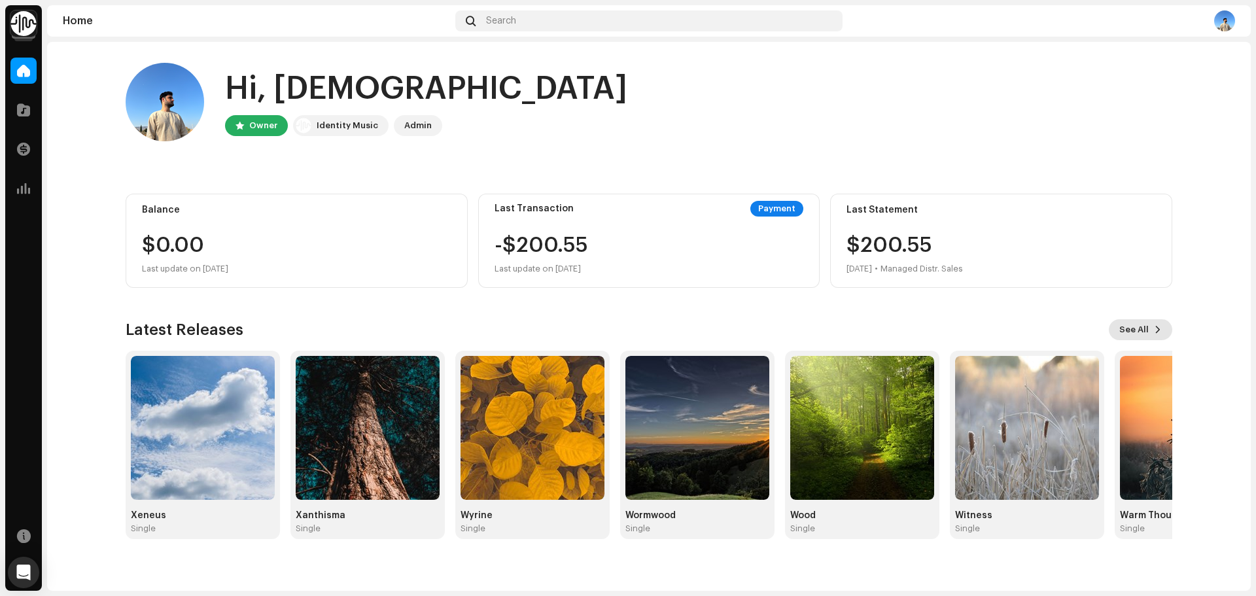
click at [1156, 339] on button "See All" at bounding box center [1140, 329] width 63 height 21
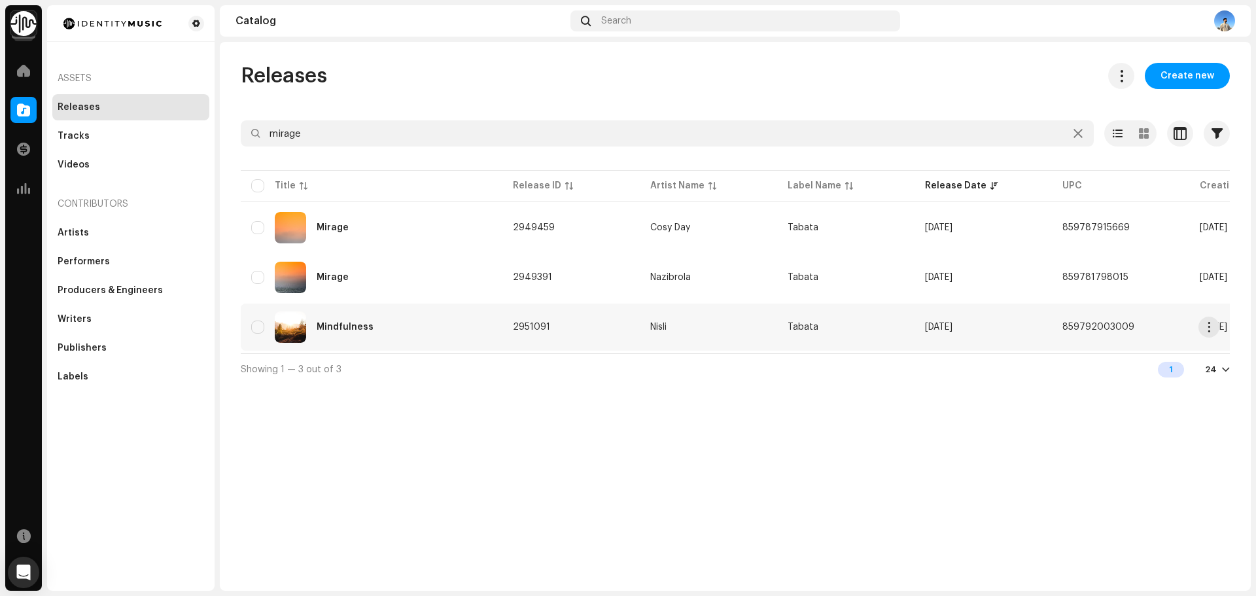
click at [1156, 328] on td "859792003009" at bounding box center [1120, 327] width 137 height 47
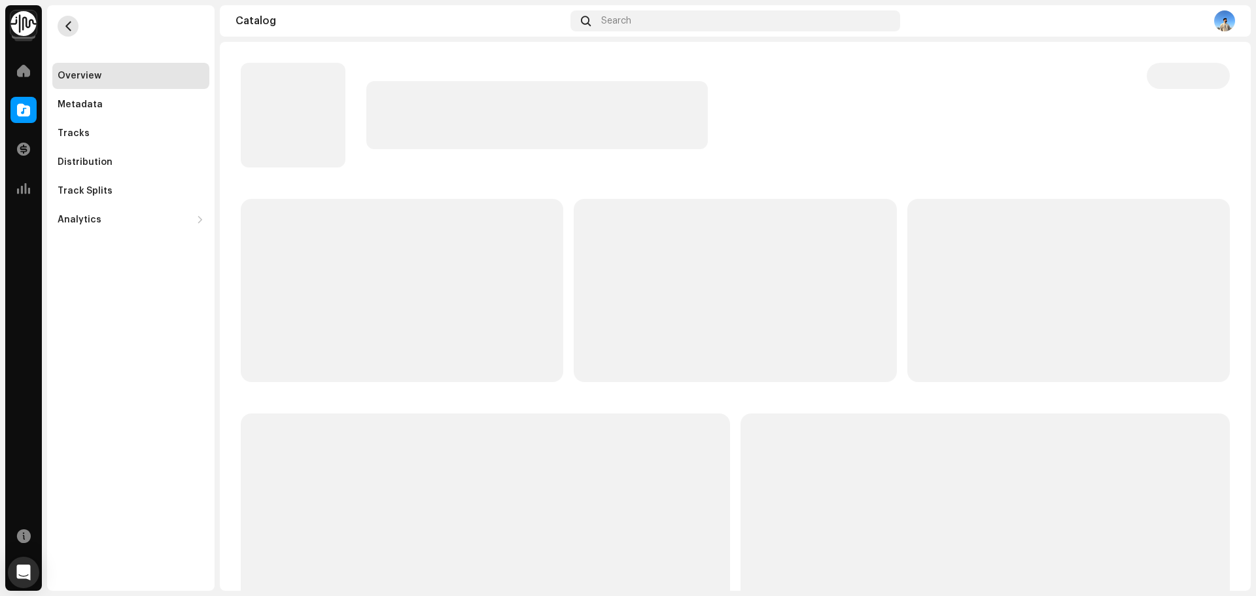
click at [75, 29] on button "button" at bounding box center [68, 26] width 21 height 21
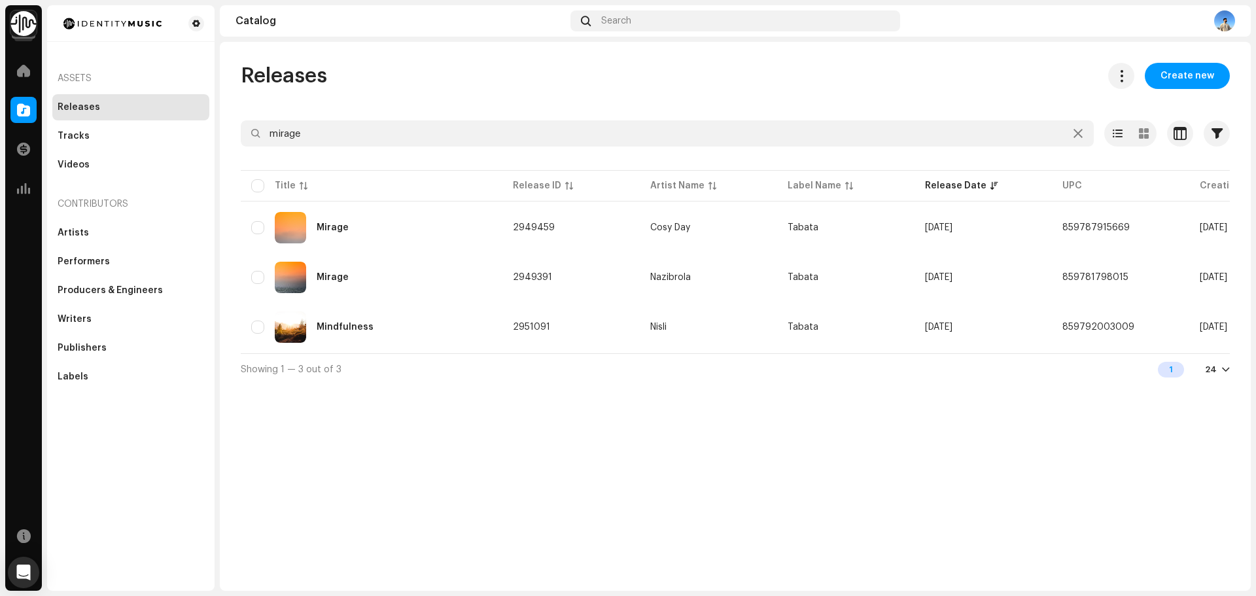
click at [317, 118] on div "Releases Create new mirage Selected 0 Options Filters Distribution status Never…" at bounding box center [735, 224] width 1031 height 322
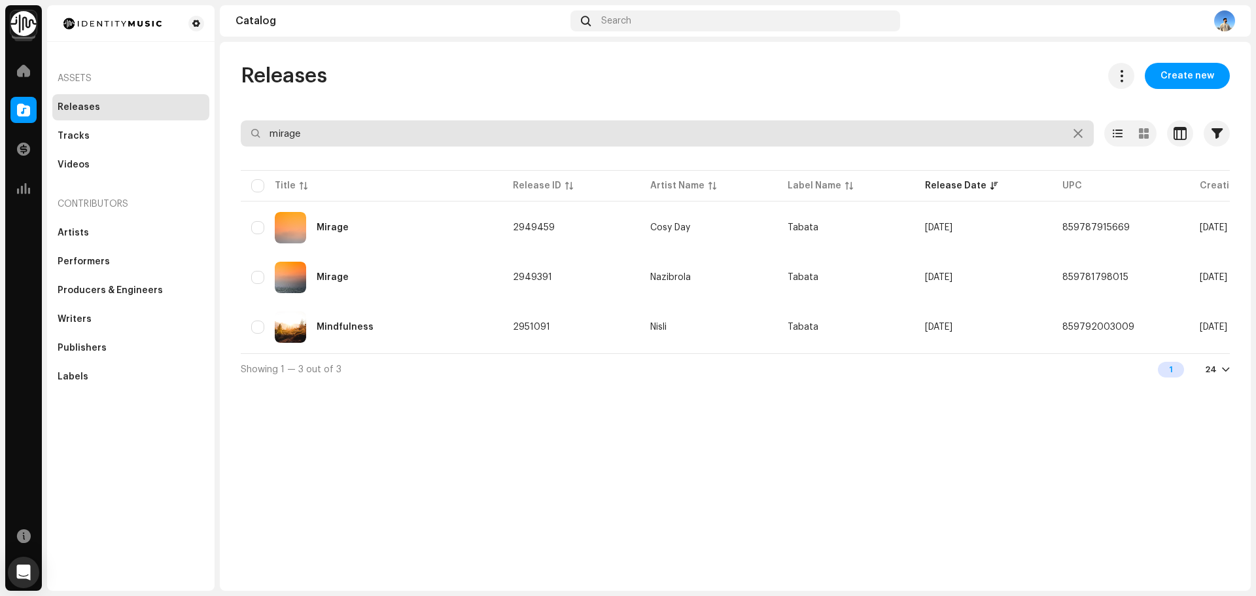
click at [319, 128] on input "mirage" at bounding box center [667, 133] width 853 height 26
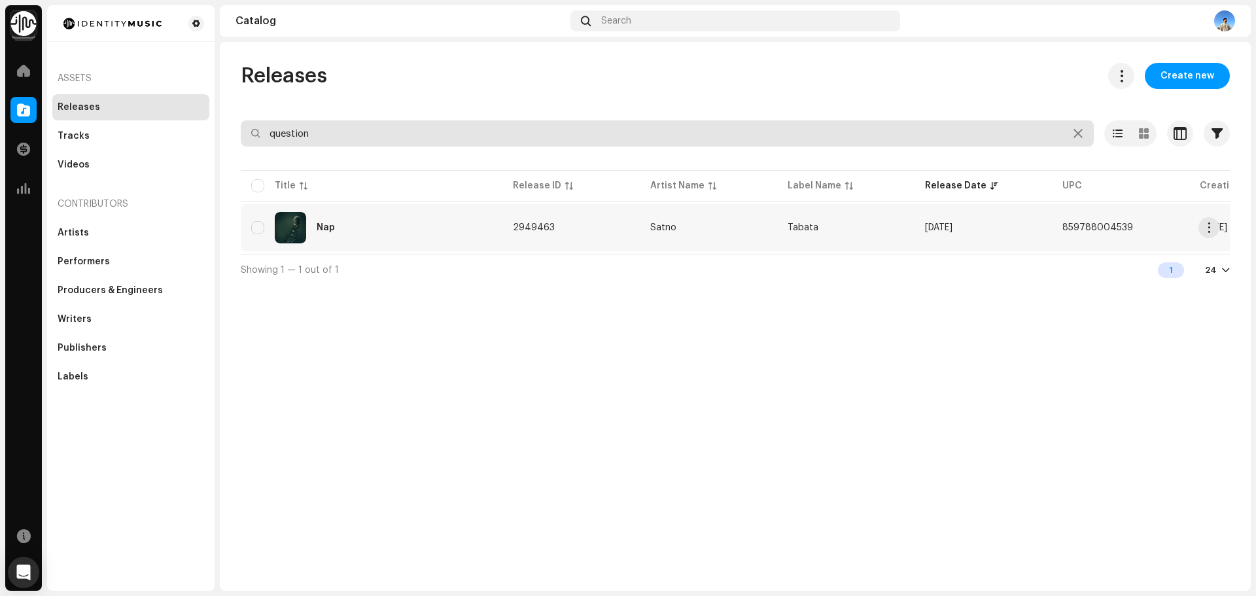
type input "question"
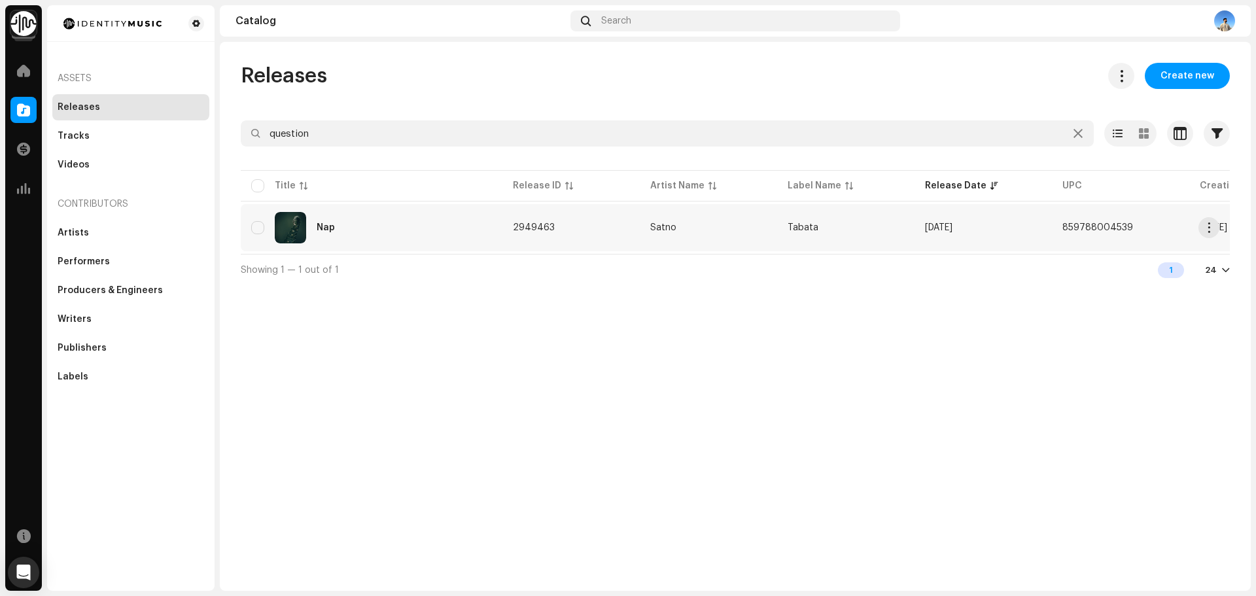
click at [360, 224] on div "Nap" at bounding box center [371, 227] width 241 height 31
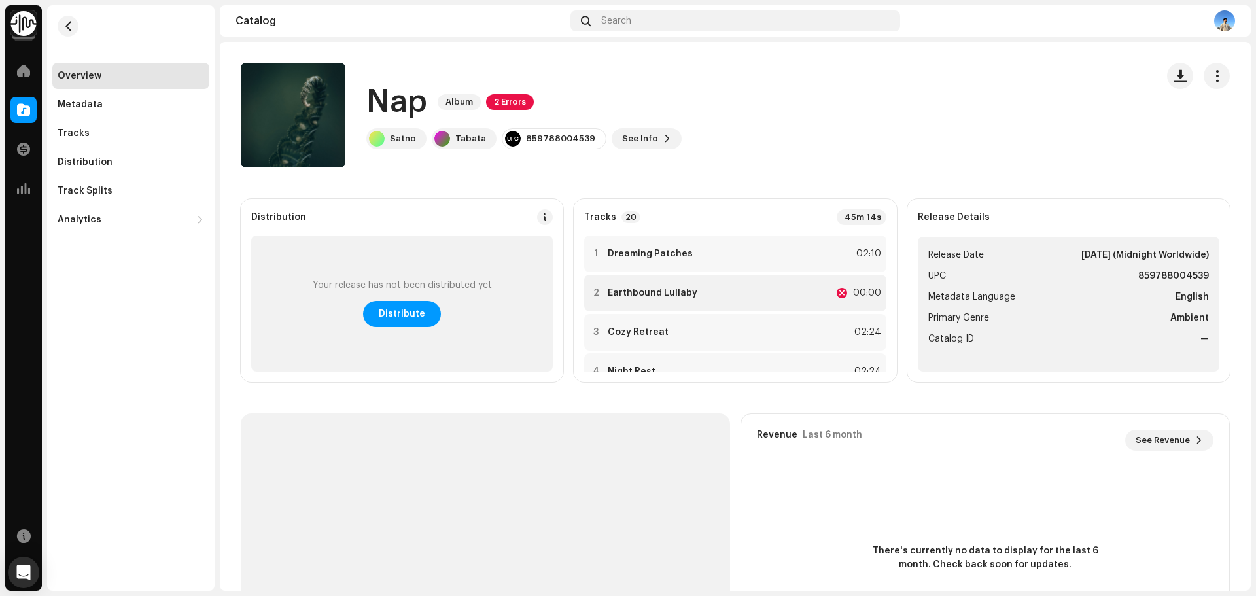
click at [653, 286] on div "2 Earthbound Lullaby 00:00" at bounding box center [735, 293] width 302 height 37
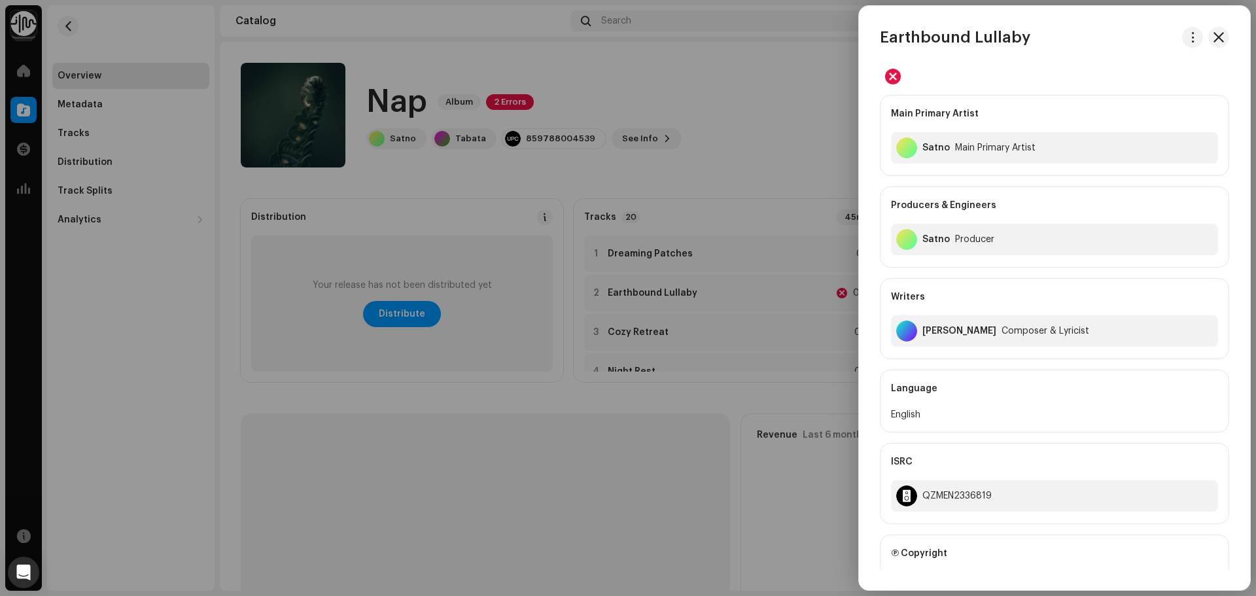
click at [655, 294] on div at bounding box center [628, 298] width 1256 height 596
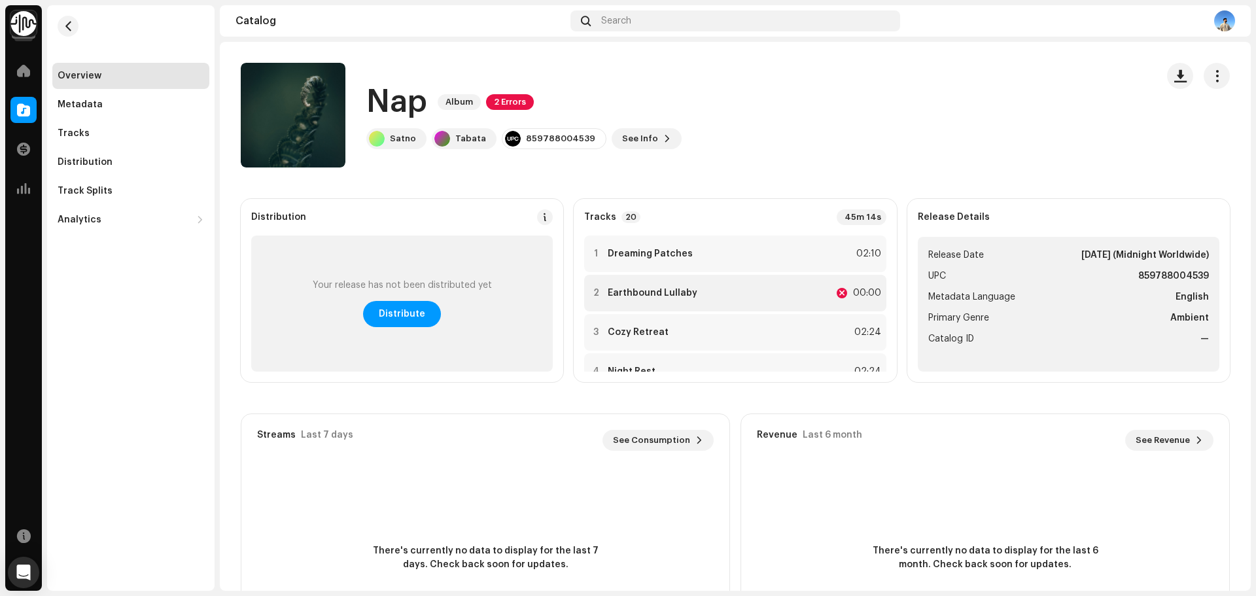
click at [708, 286] on div "2 Earthbound Lullaby 00:00" at bounding box center [735, 293] width 302 height 37
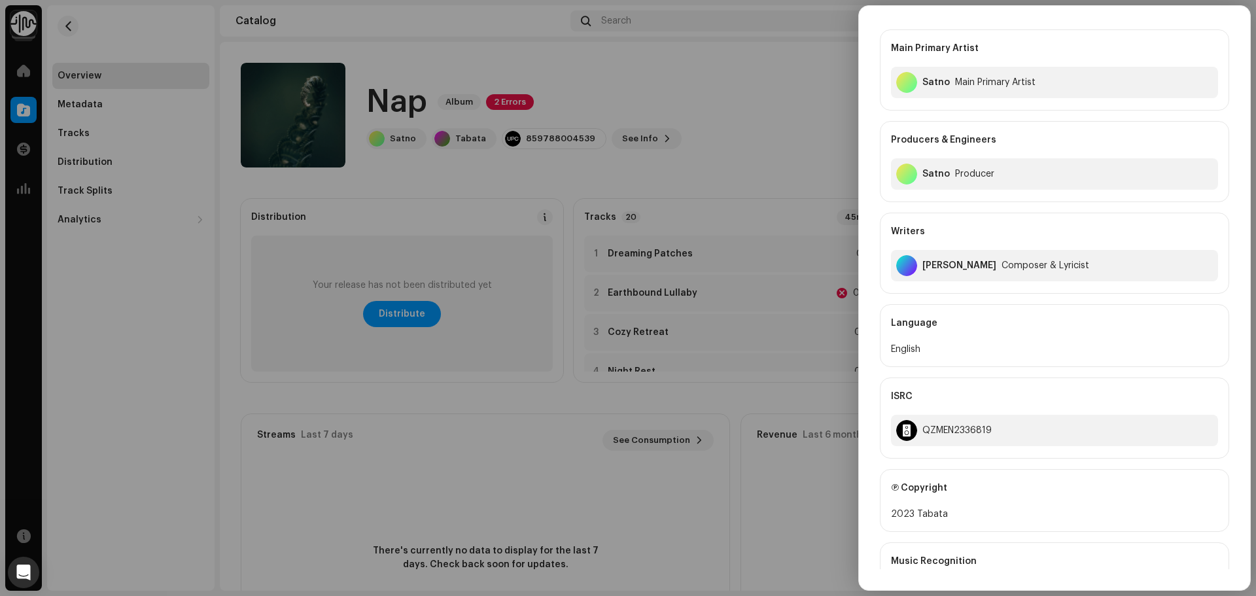
scroll to position [266, 0]
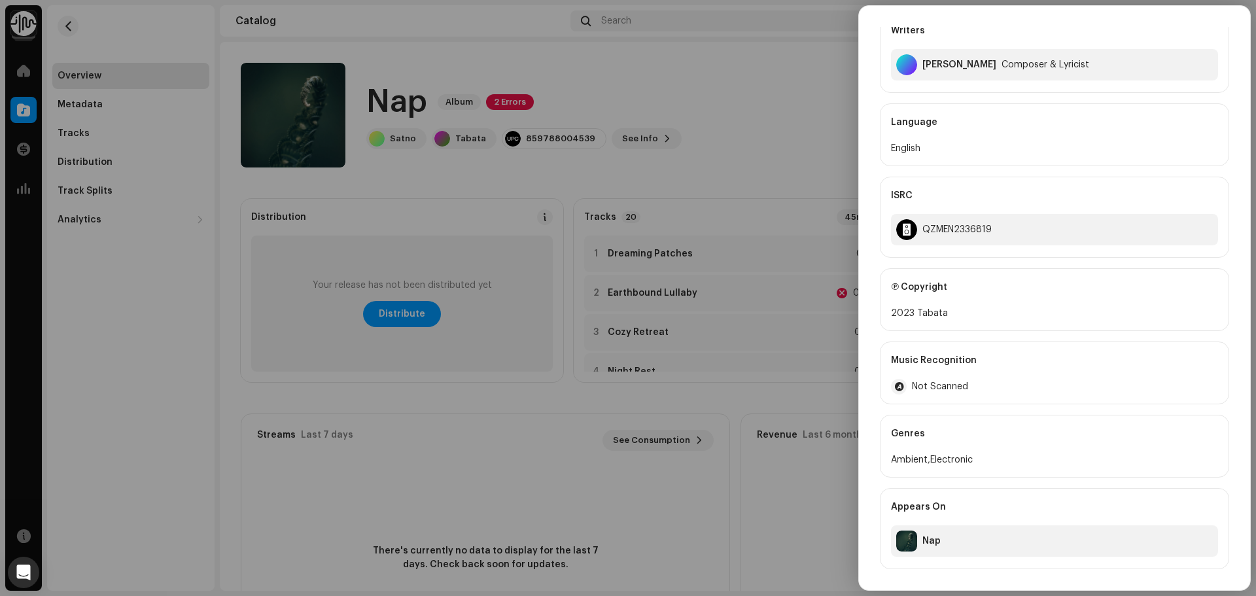
click at [807, 251] on div at bounding box center [628, 298] width 1256 height 596
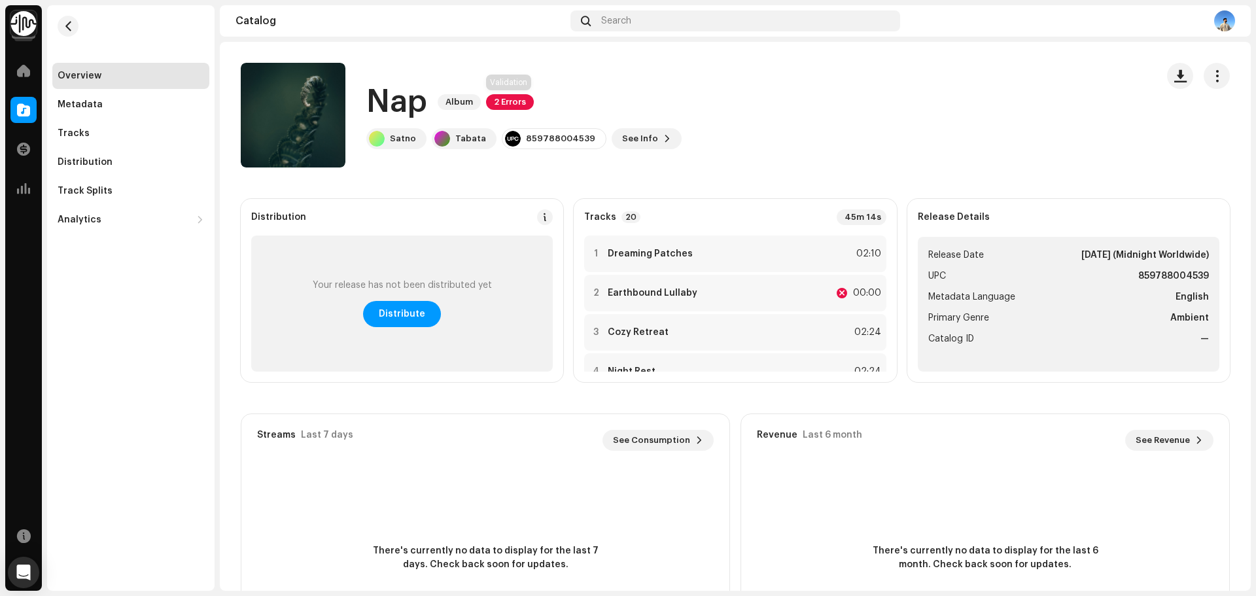
click at [508, 103] on span "2 Errors" at bounding box center [510, 102] width 48 height 16
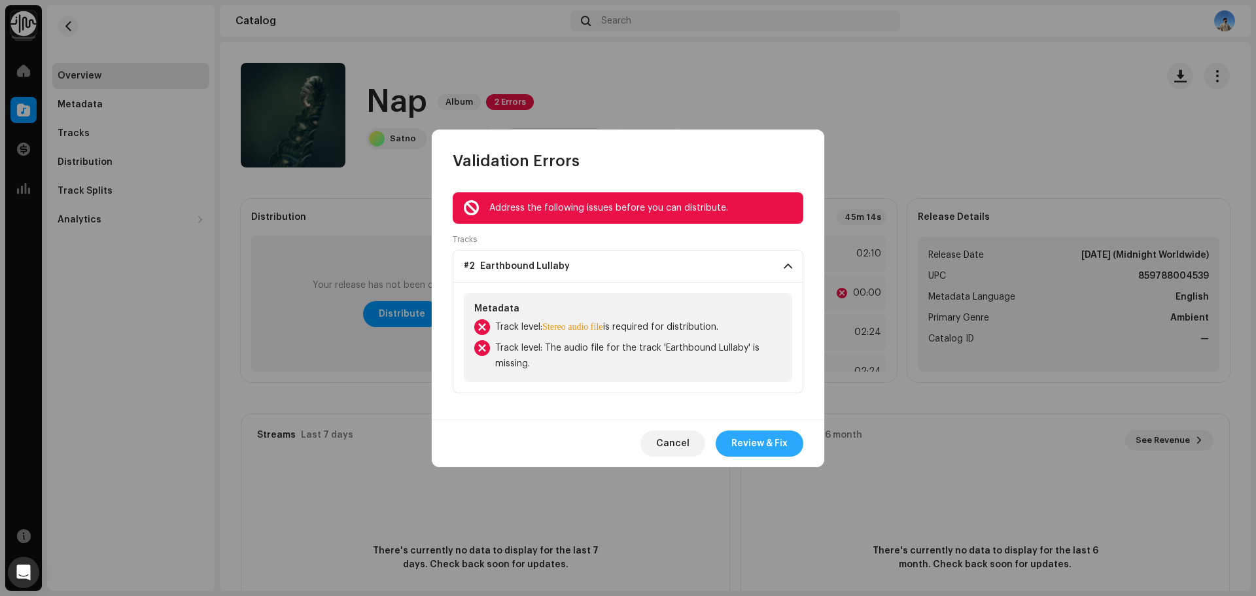
click at [778, 440] on span "Review & Fix" at bounding box center [759, 443] width 56 height 26
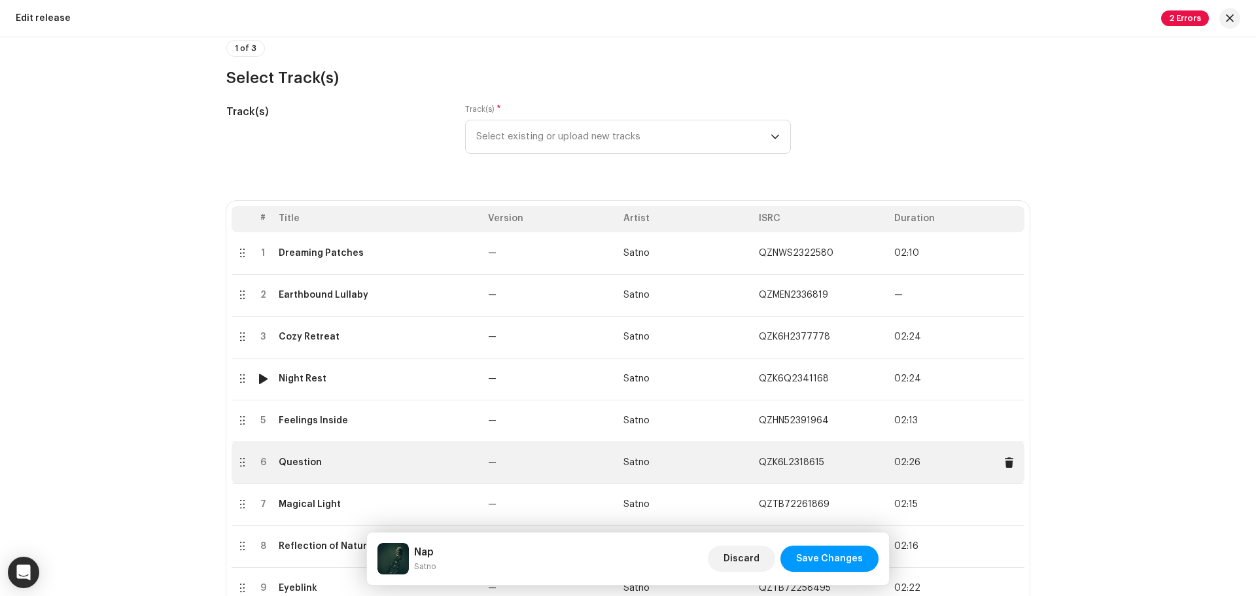
scroll to position [196, 0]
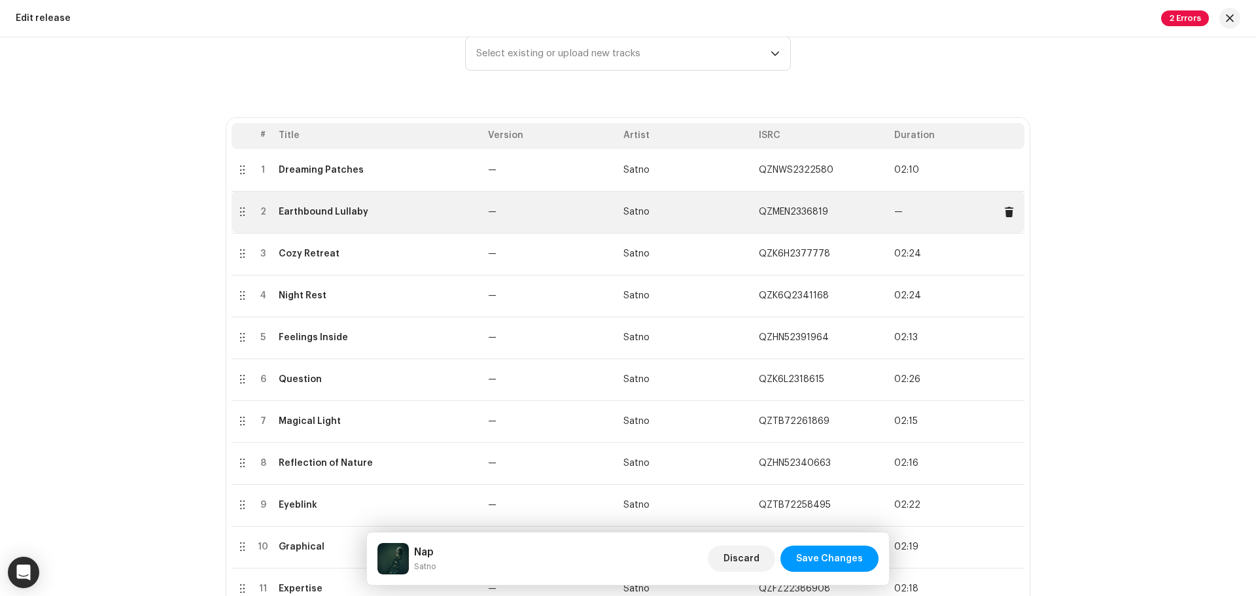
click at [463, 221] on td "Earthbound Lullaby" at bounding box center [377, 212] width 209 height 42
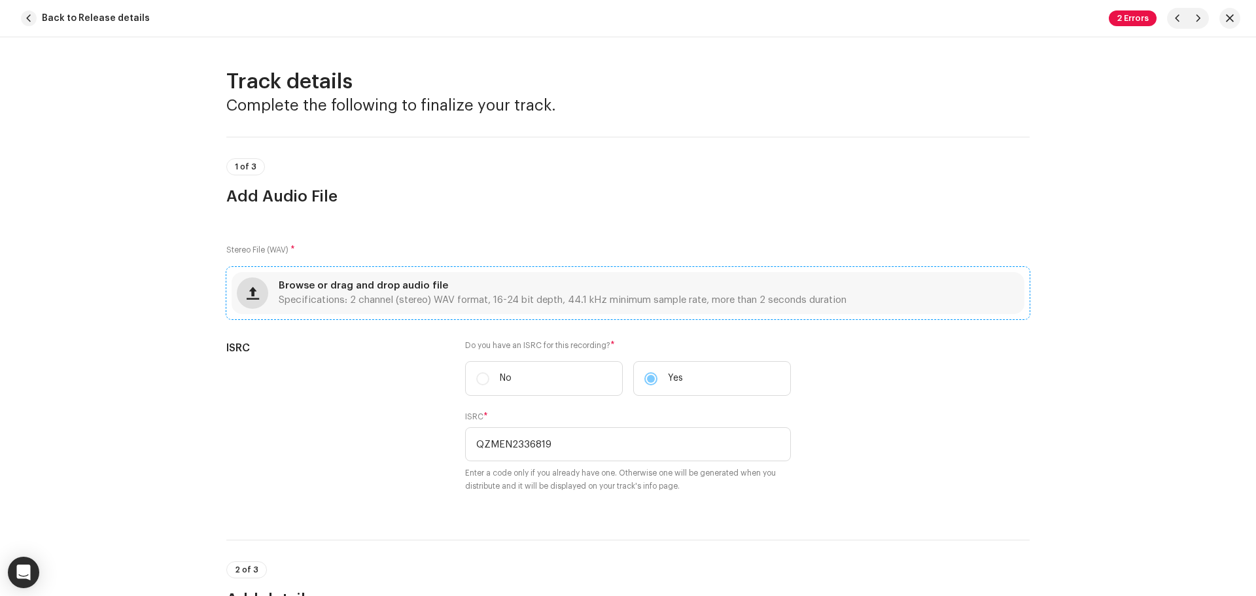
click at [254, 292] on span "button" at bounding box center [253, 293] width 12 height 10
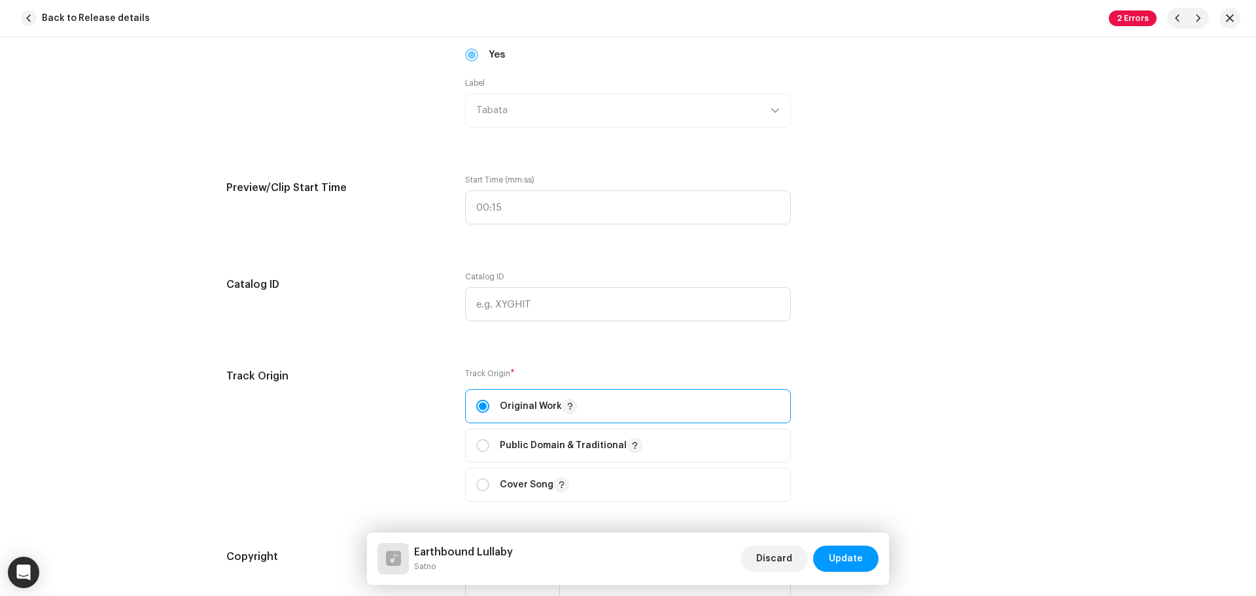
scroll to position [1374, 0]
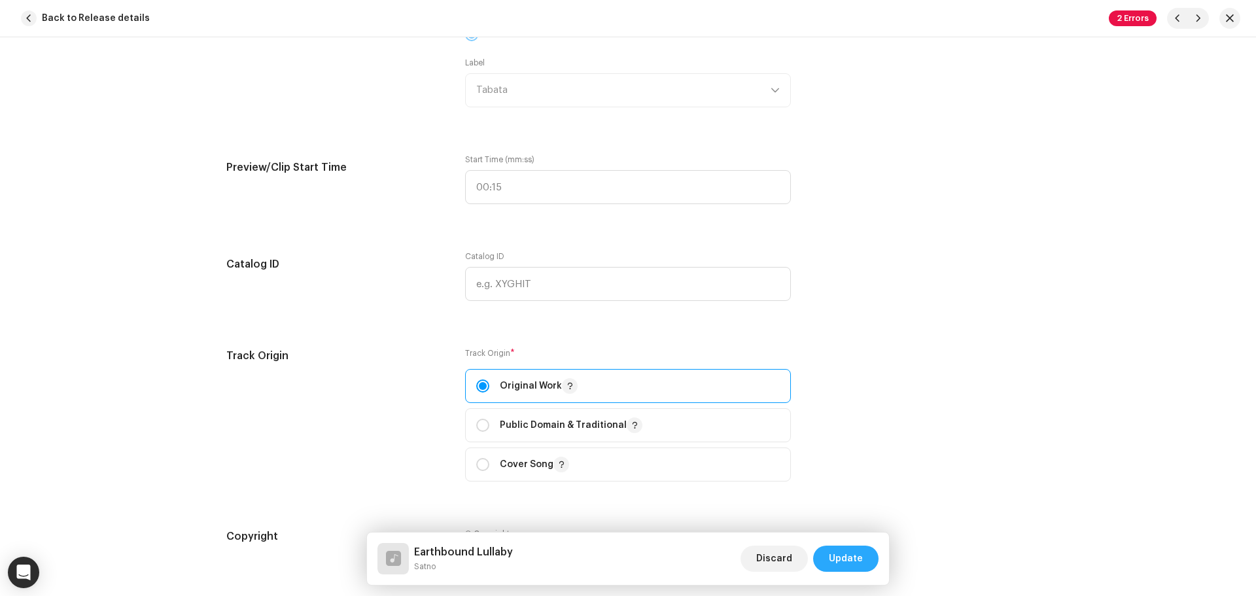
drag, startPoint x: 850, startPoint y: 553, endPoint x: 859, endPoint y: 558, distance: 10.2
click at [859, 558] on span "Update" at bounding box center [846, 559] width 34 height 26
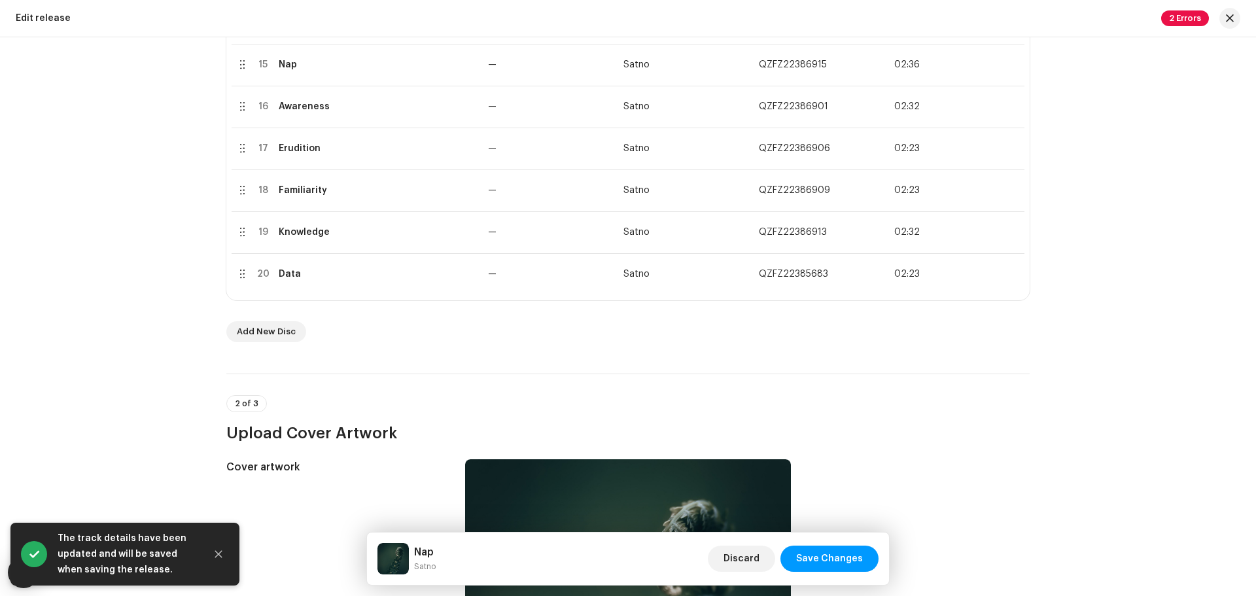
scroll to position [981, 0]
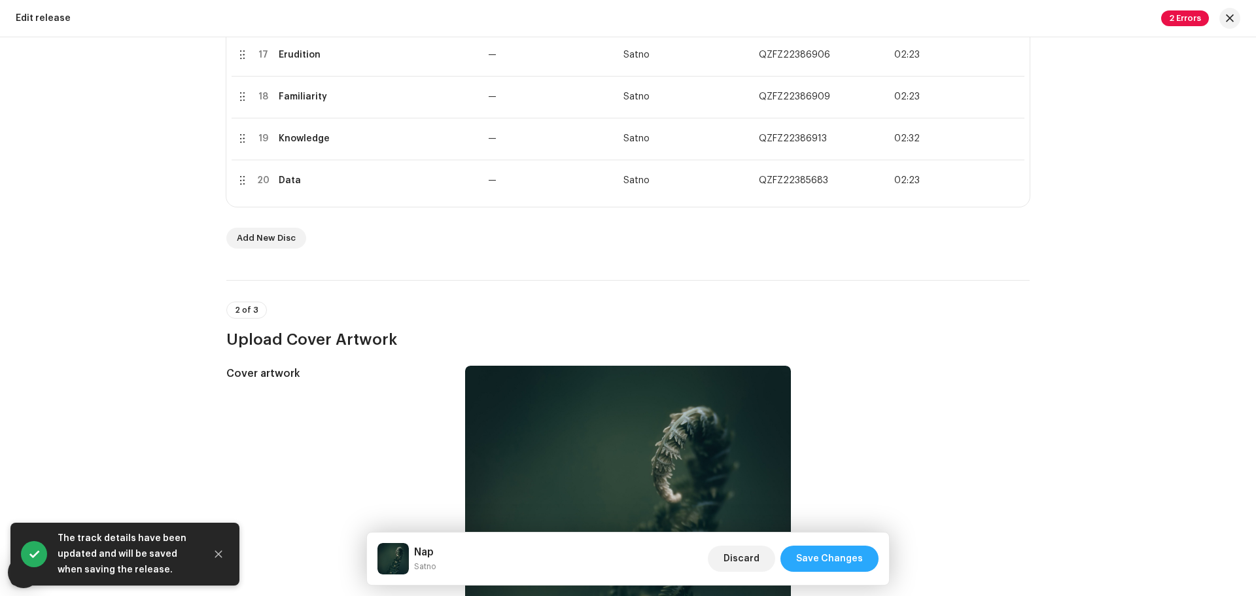
click at [839, 557] on span "Save Changes" at bounding box center [829, 559] width 67 height 26
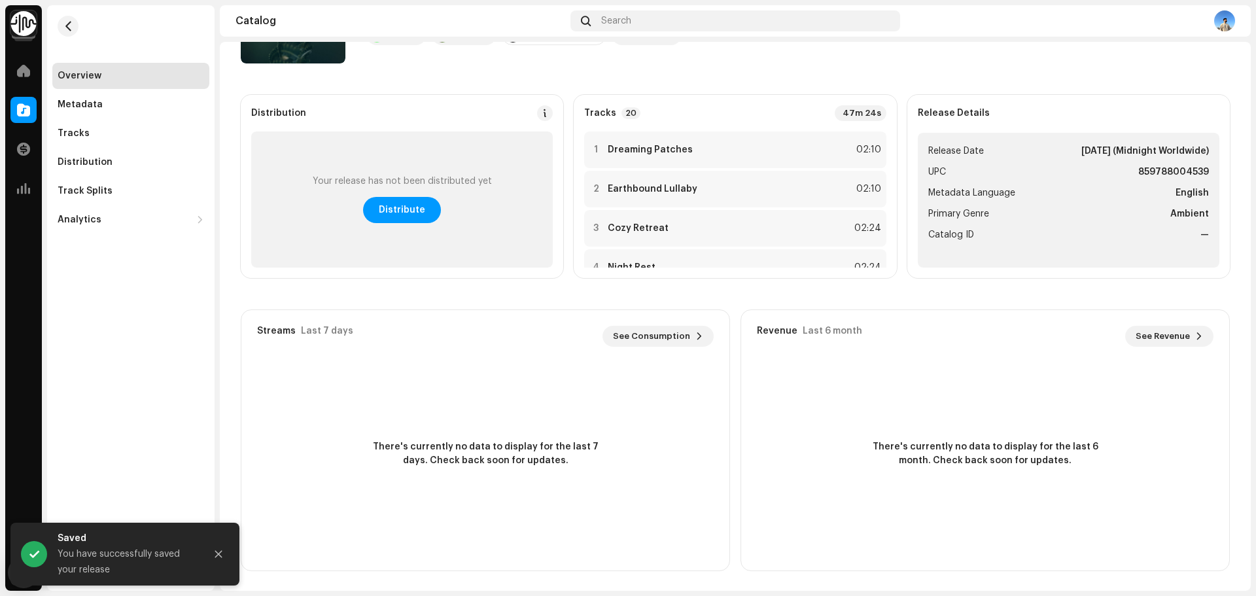
scroll to position [105, 0]
click at [417, 215] on span "Distribute" at bounding box center [402, 209] width 46 height 26
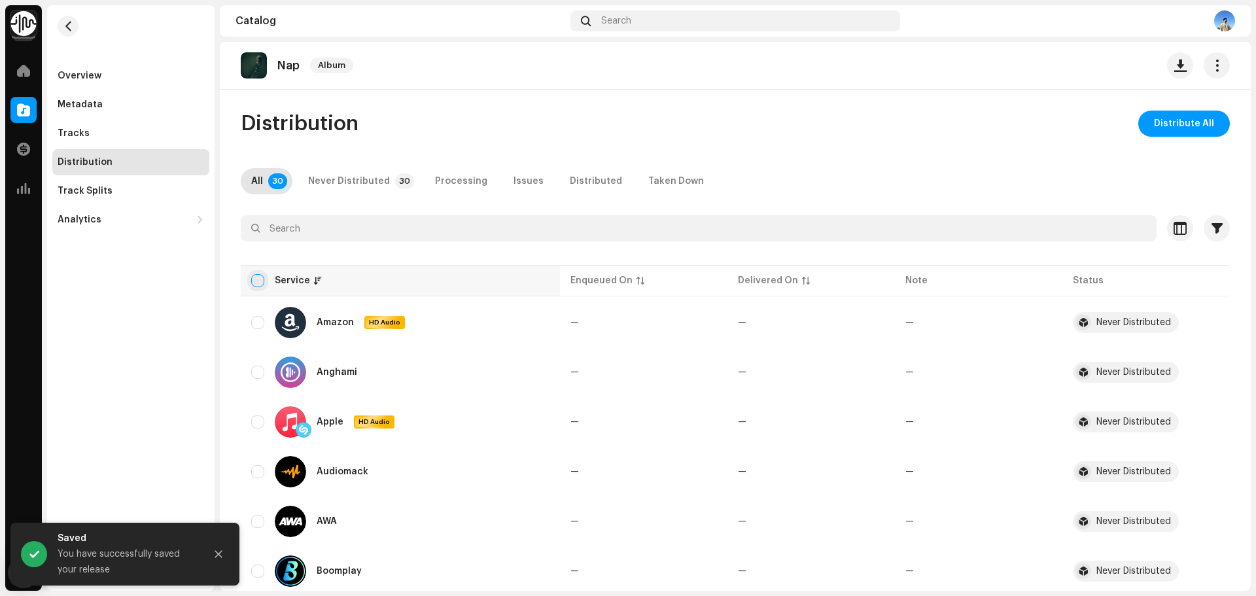
click at [258, 281] on input "checkbox" at bounding box center [257, 280] width 13 height 13
checkbox input "true"
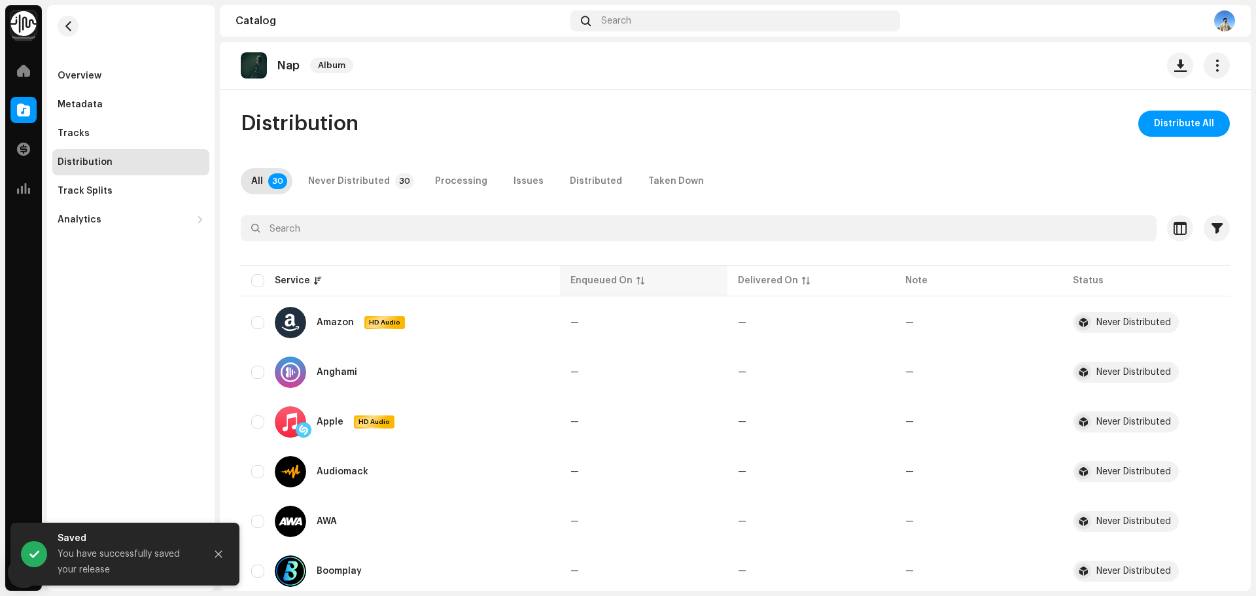
checkbox input "true"
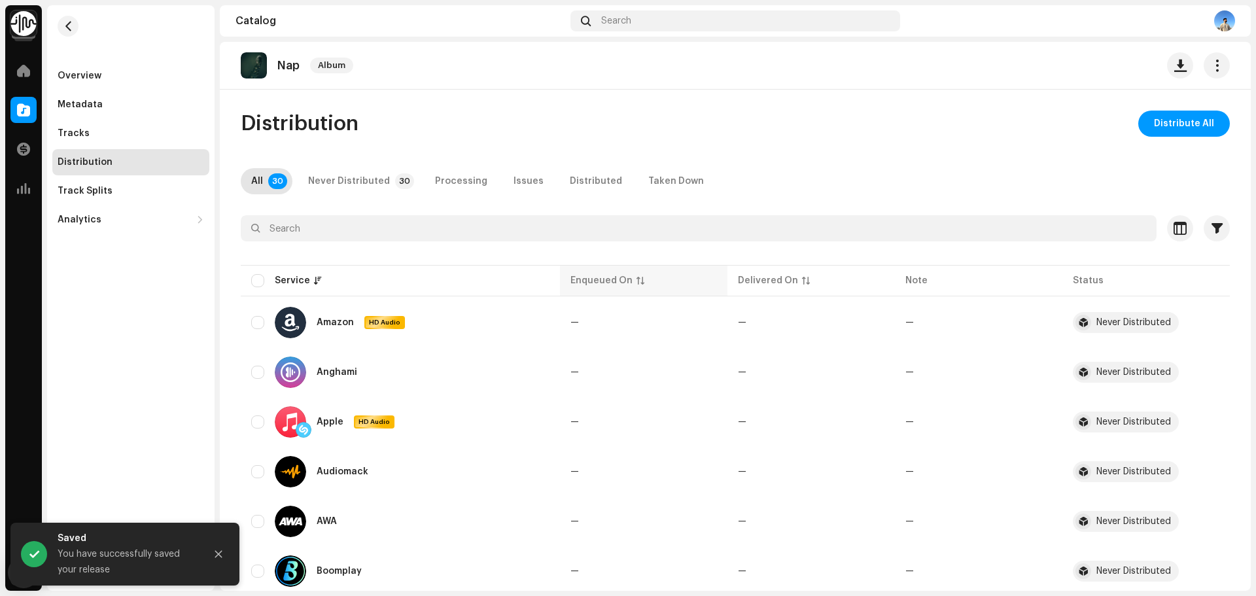
checkbox input "true"
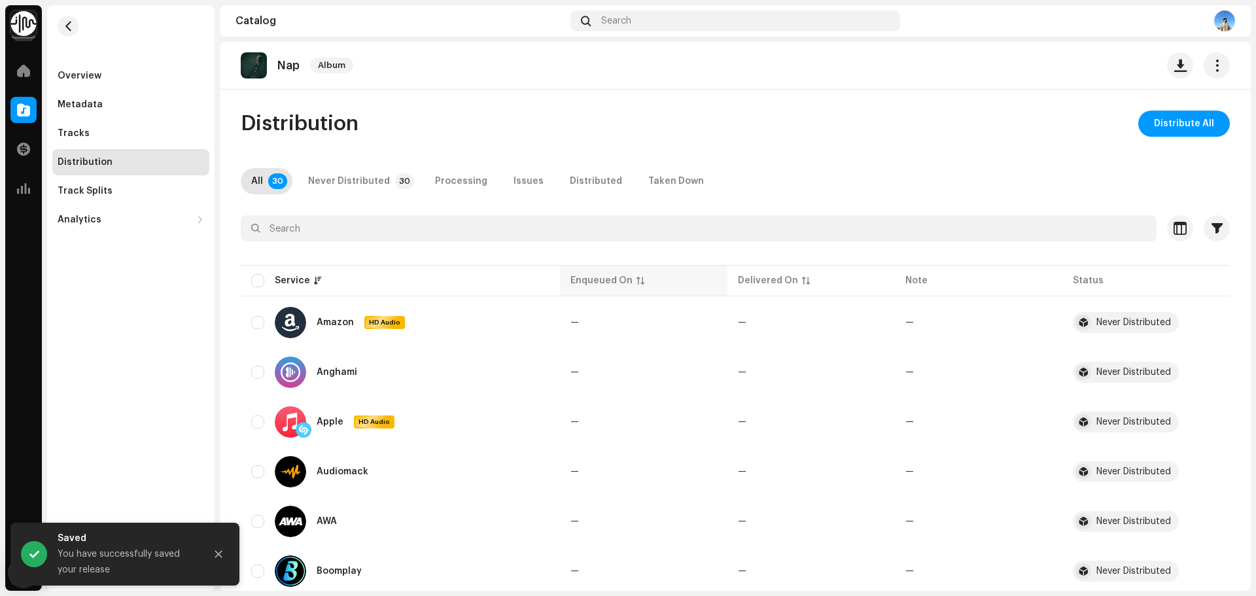
checkbox input "true"
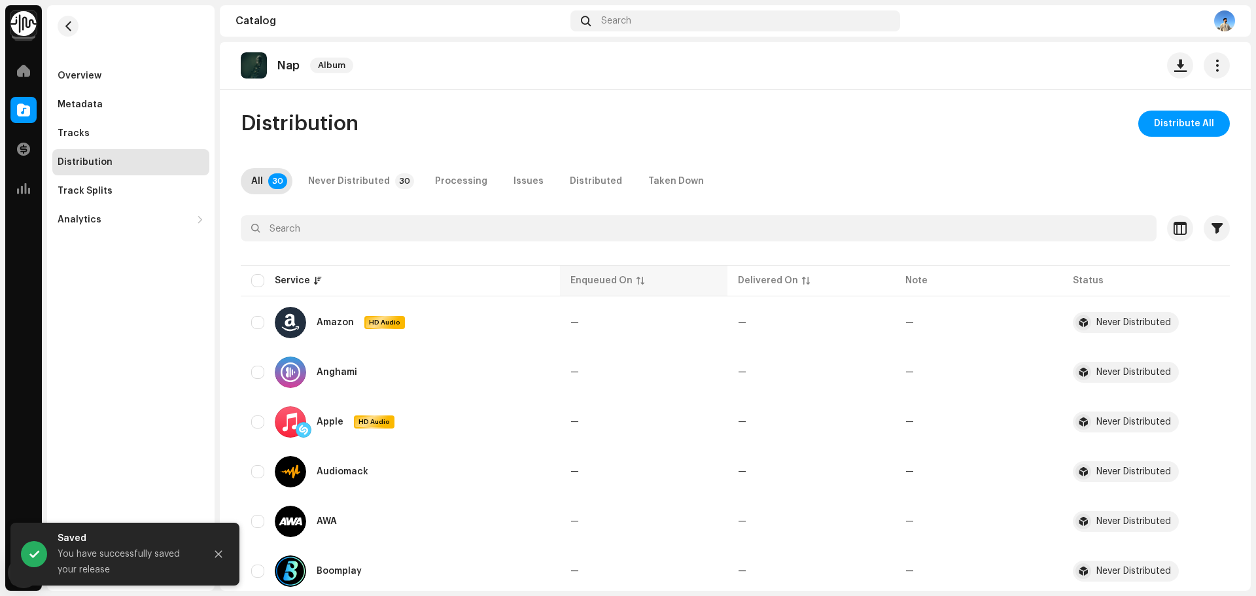
checkbox input "true"
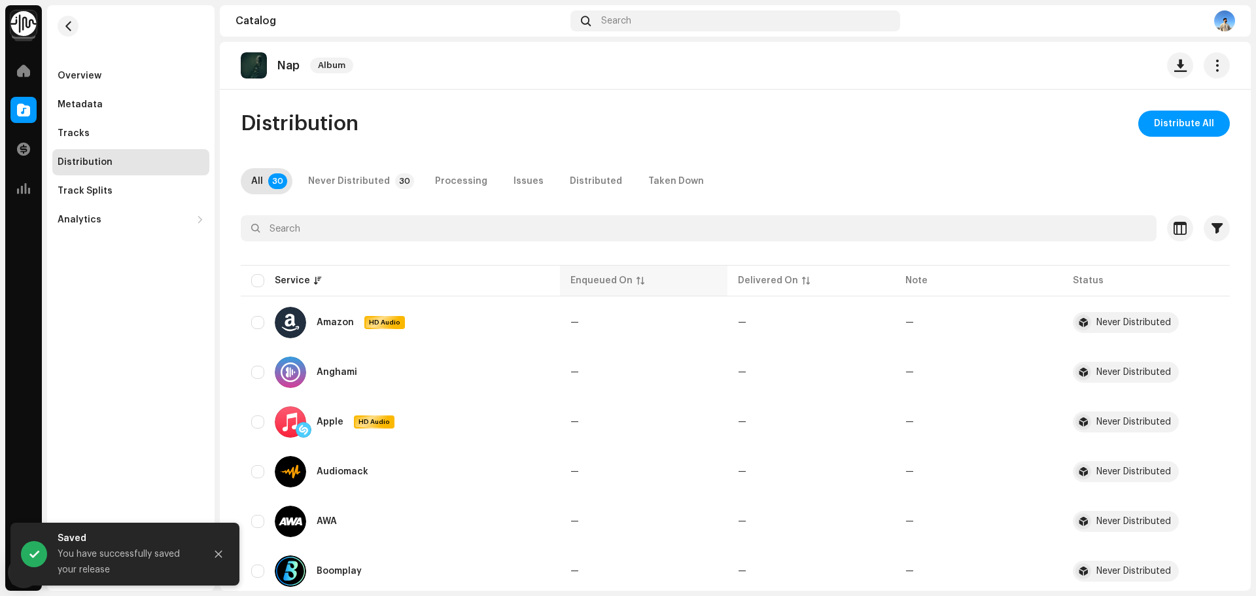
checkbox input "true"
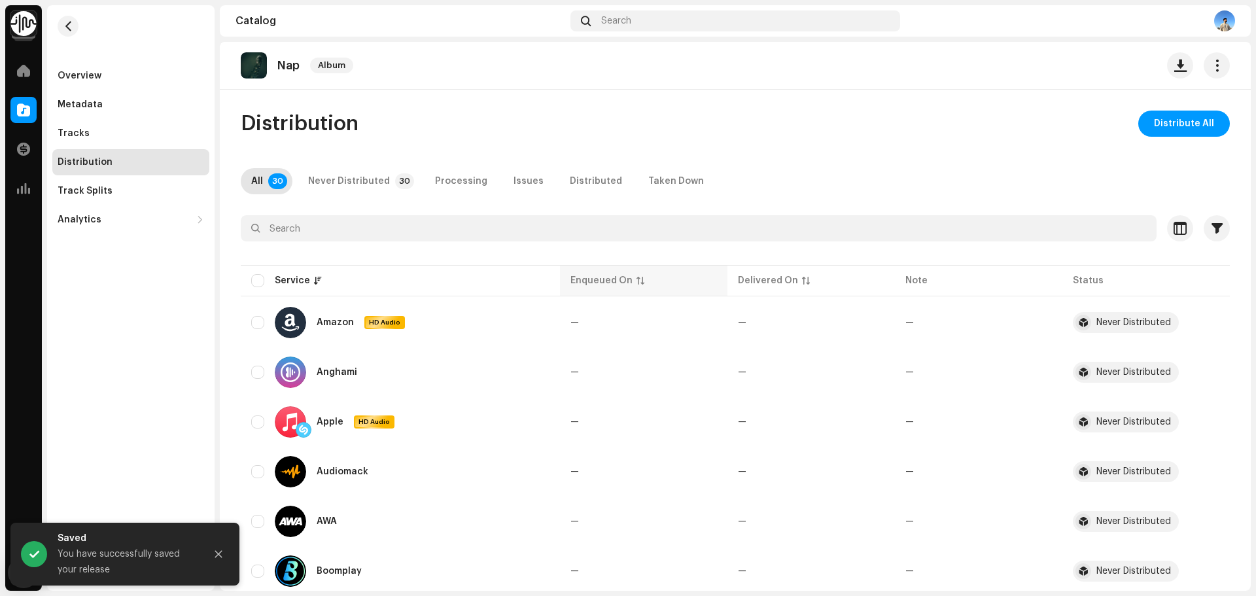
checkbox input "true"
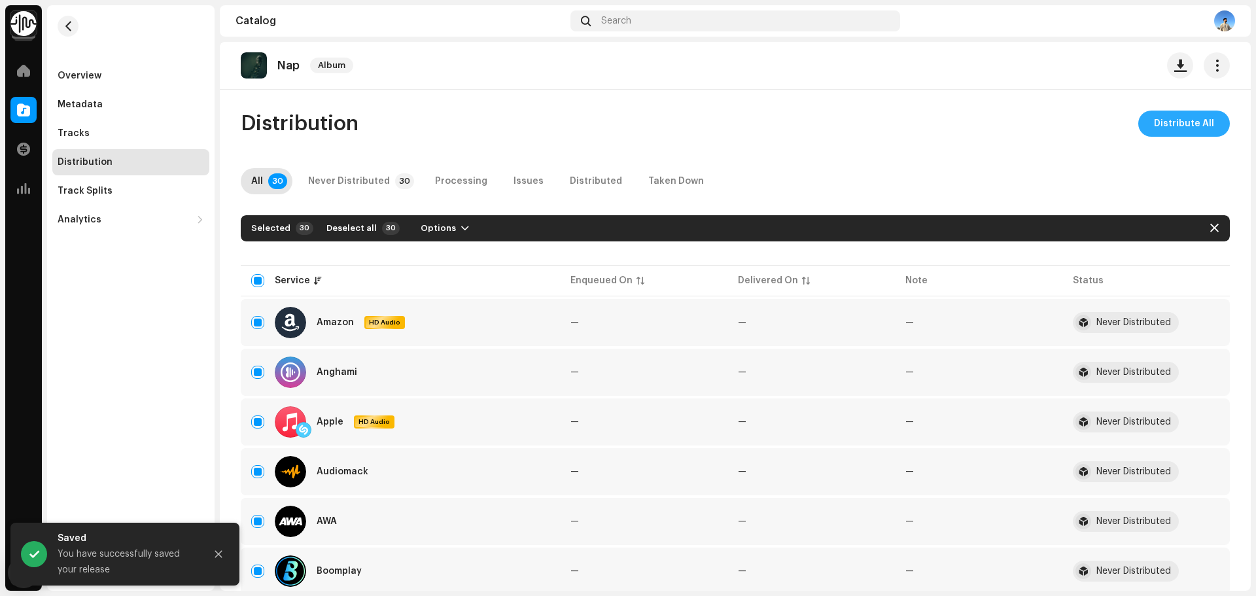
click at [1170, 125] on span "Distribute All" at bounding box center [1184, 124] width 60 height 26
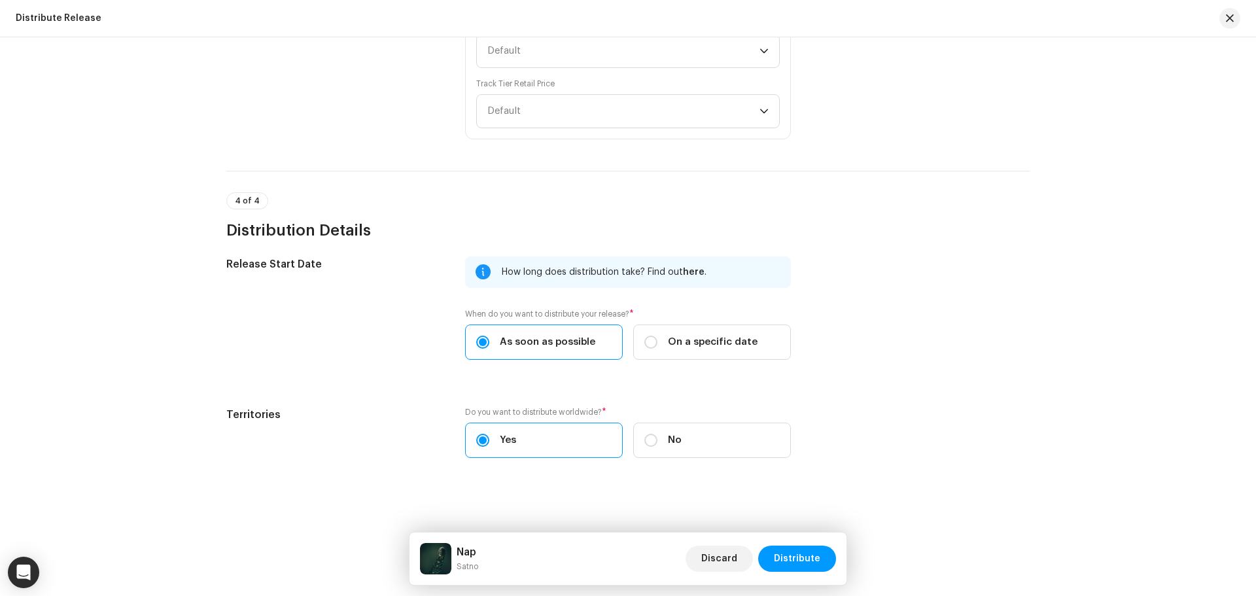
scroll to position [3481, 0]
click at [814, 554] on span "Distribute" at bounding box center [797, 559] width 46 height 26
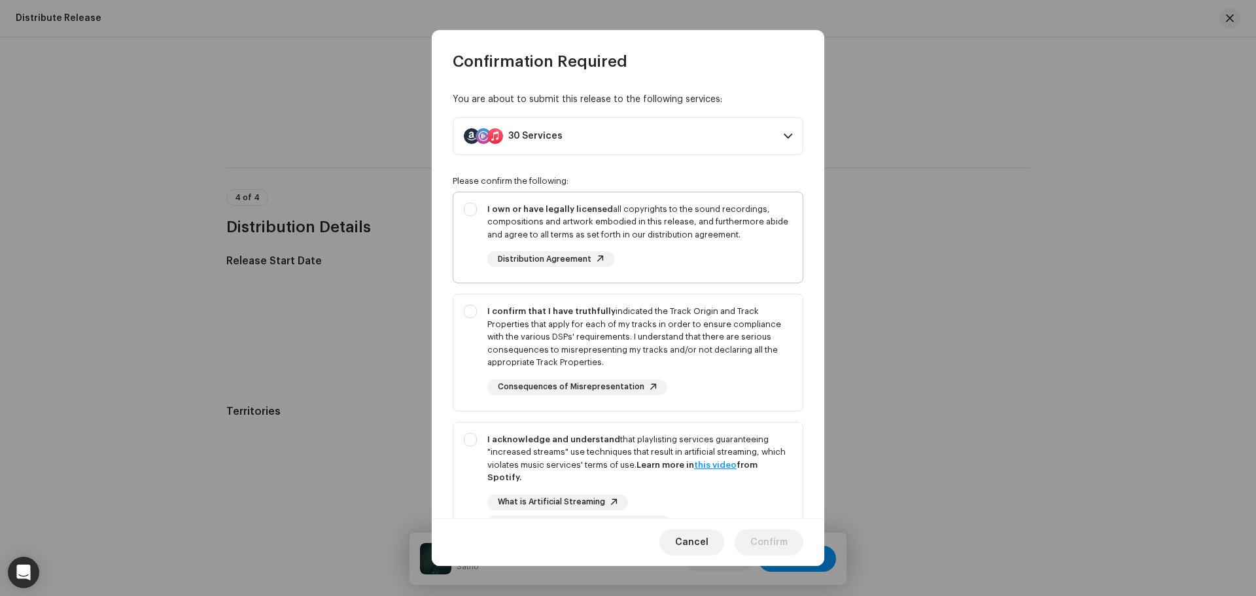
click at [474, 205] on div "I own or have legally licensed all copyrights to the sound recordings, composit…" at bounding box center [627, 235] width 349 height 86
checkbox input "true"
click at [478, 329] on div "I confirm that I have truthfully indicated the Track Origin and Track Propertie…" at bounding box center [627, 349] width 349 height 111
checkbox input "true"
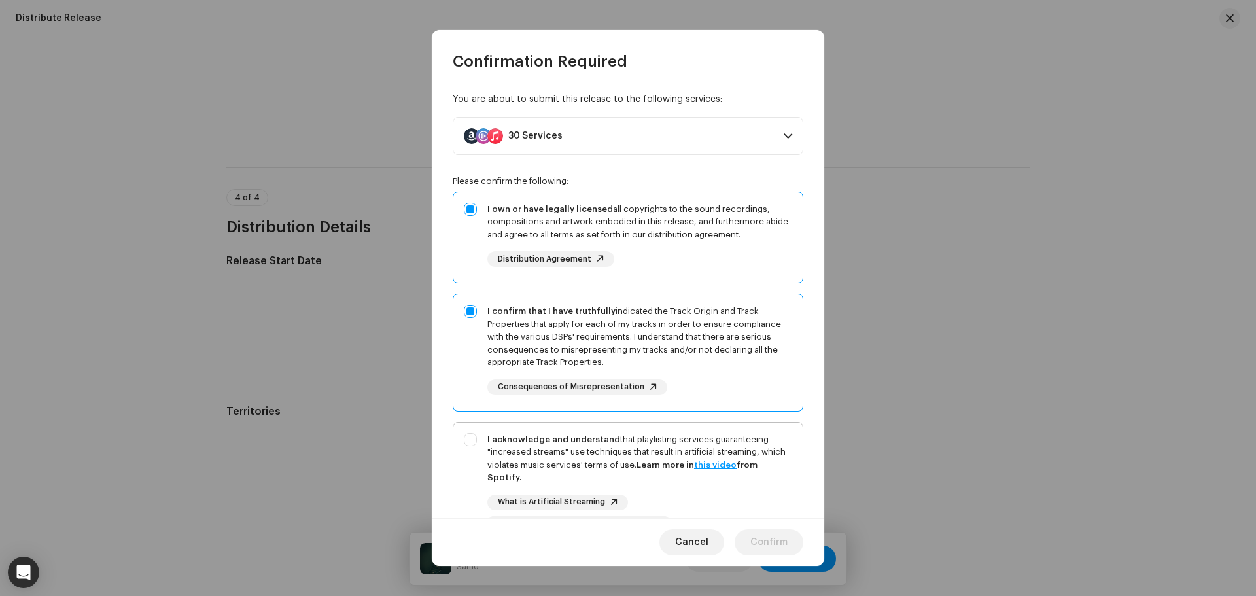
drag, startPoint x: 474, startPoint y: 434, endPoint x: 494, endPoint y: 440, distance: 21.1
click at [474, 436] on div "I acknowledge and understand that playlisting services guaranteeing "increased …" at bounding box center [627, 482] width 349 height 119
checkbox input "true"
click at [767, 545] on span "Confirm" at bounding box center [768, 542] width 37 height 26
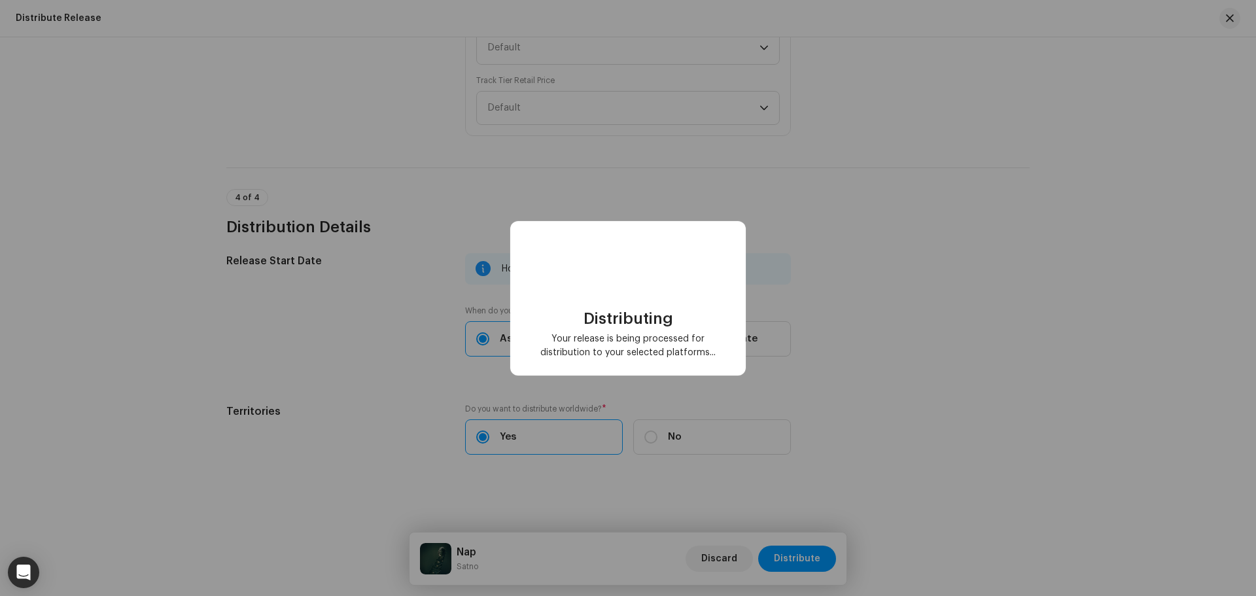
checkbox input "false"
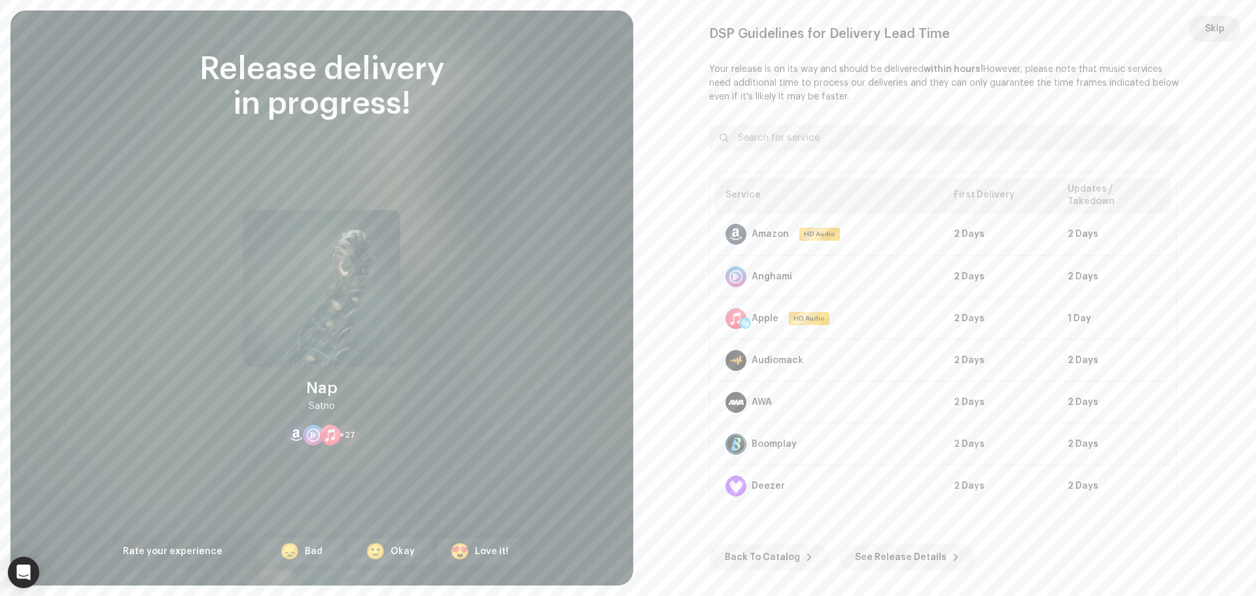
click at [1217, 30] on span "Skip" at bounding box center [1215, 29] width 20 height 26
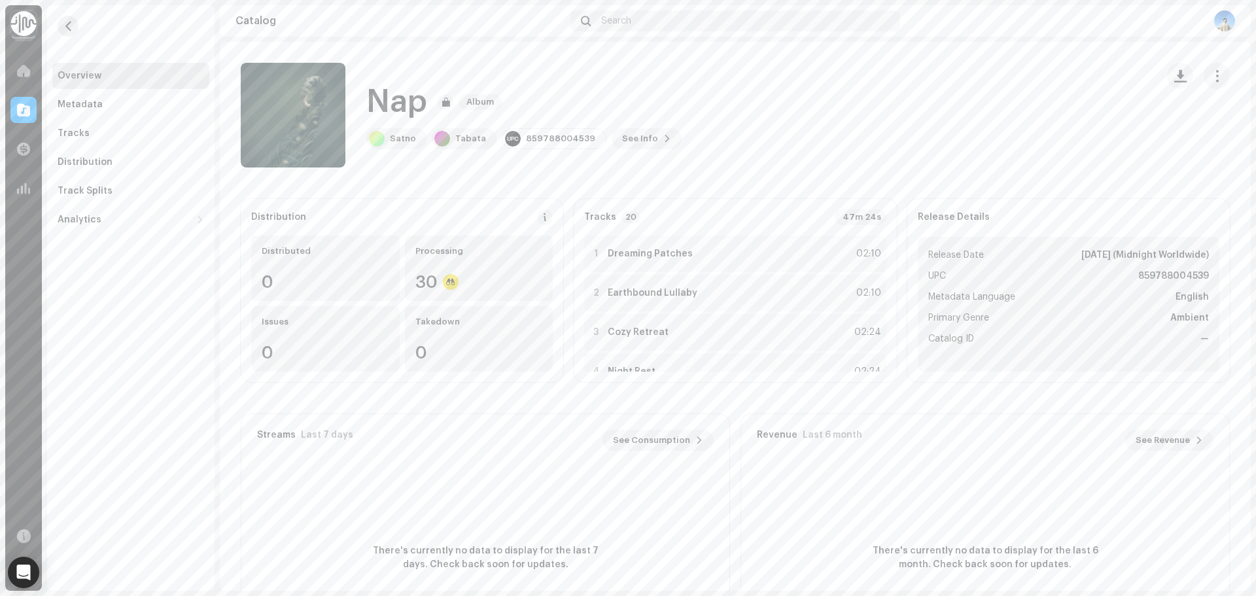
click at [70, 35] on button "button" at bounding box center [68, 26] width 21 height 21
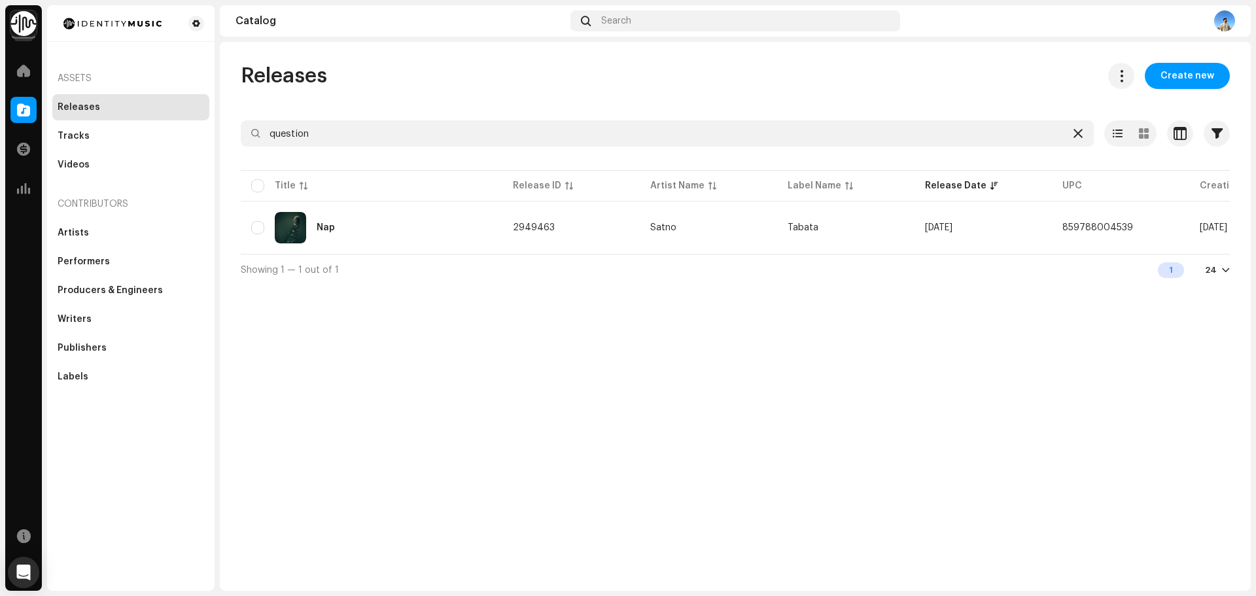
click at [1081, 132] on icon at bounding box center [1077, 133] width 9 height 10
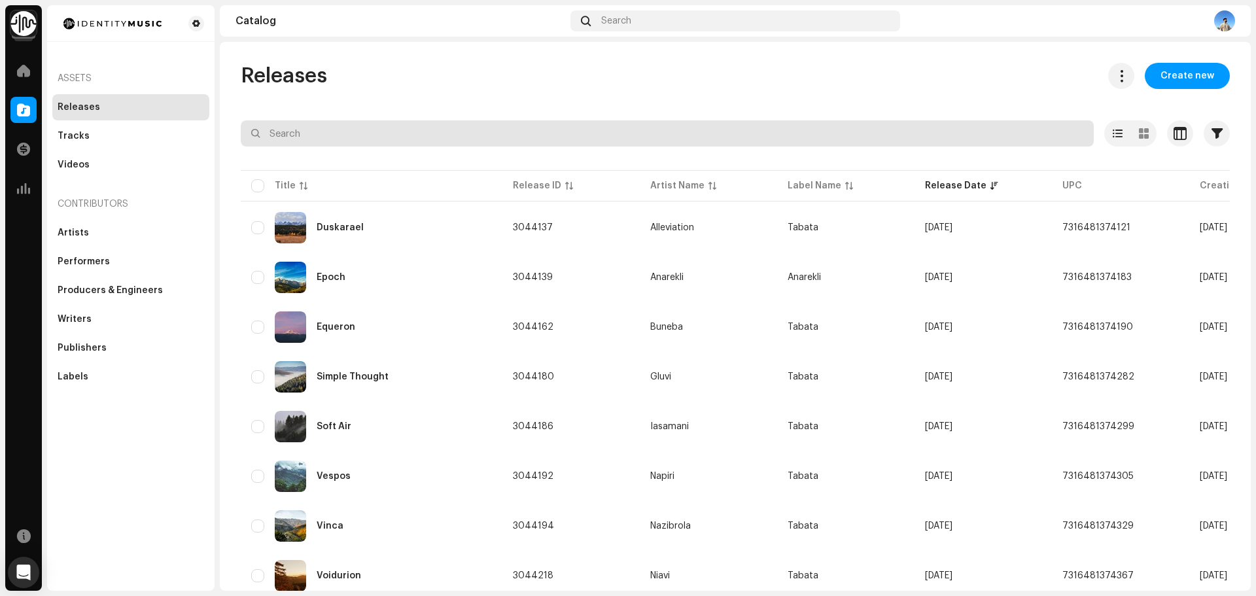
click at [364, 138] on input "text" at bounding box center [667, 133] width 853 height 26
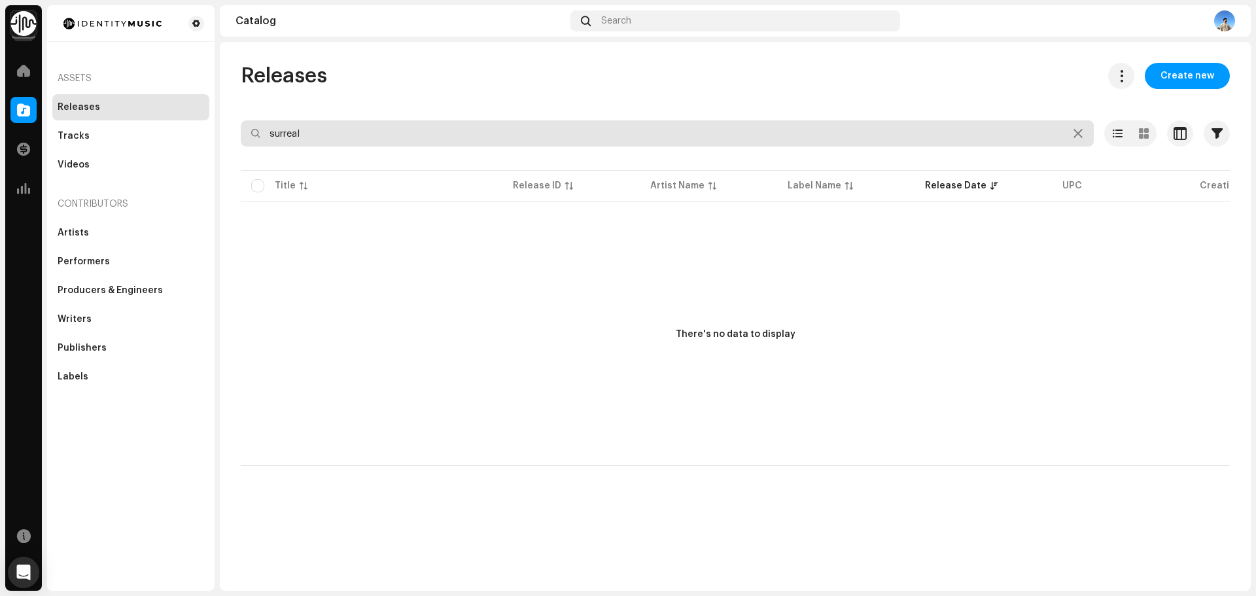
type input "surreal"
drag, startPoint x: 279, startPoint y: 140, endPoint x: 148, endPoint y: 165, distance: 133.3
click at [150, 165] on div "Sizmara Home Catalog Transactions Analytics Resources Assets Releases Tracks Vi…" at bounding box center [628, 298] width 1256 height 596
type input "sur"
drag, startPoint x: 313, startPoint y: 136, endPoint x: 163, endPoint y: 143, distance: 149.9
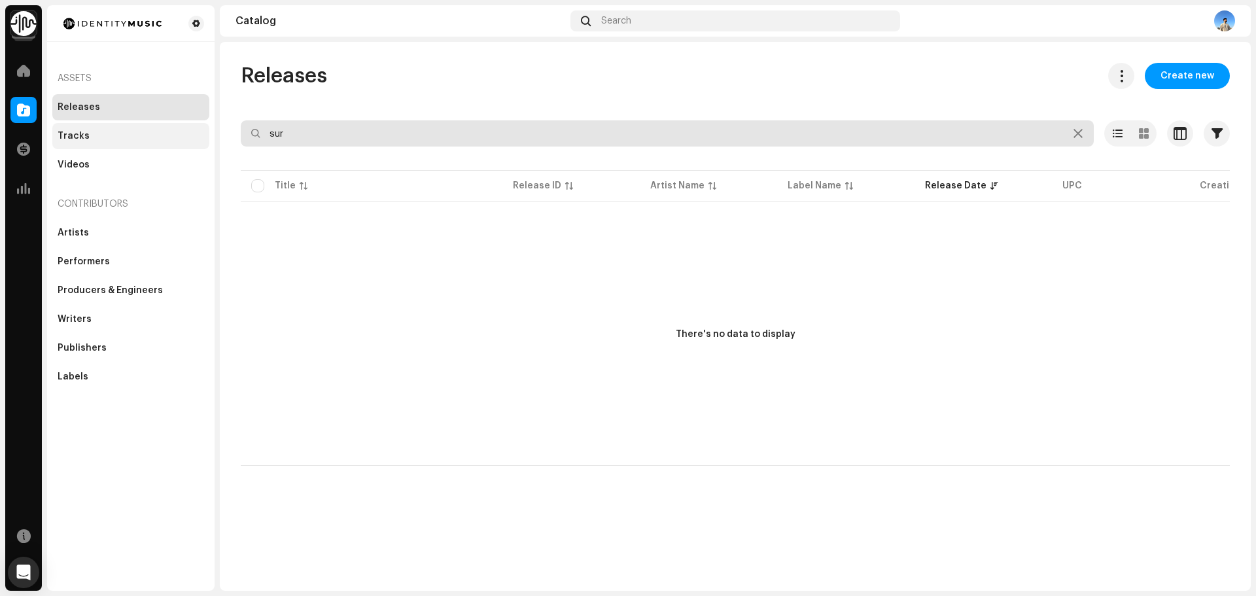
click at [169, 141] on div "Sizmara Home Catalog Transactions Analytics Resources Assets Releases Tracks Vi…" at bounding box center [628, 298] width 1256 height 596
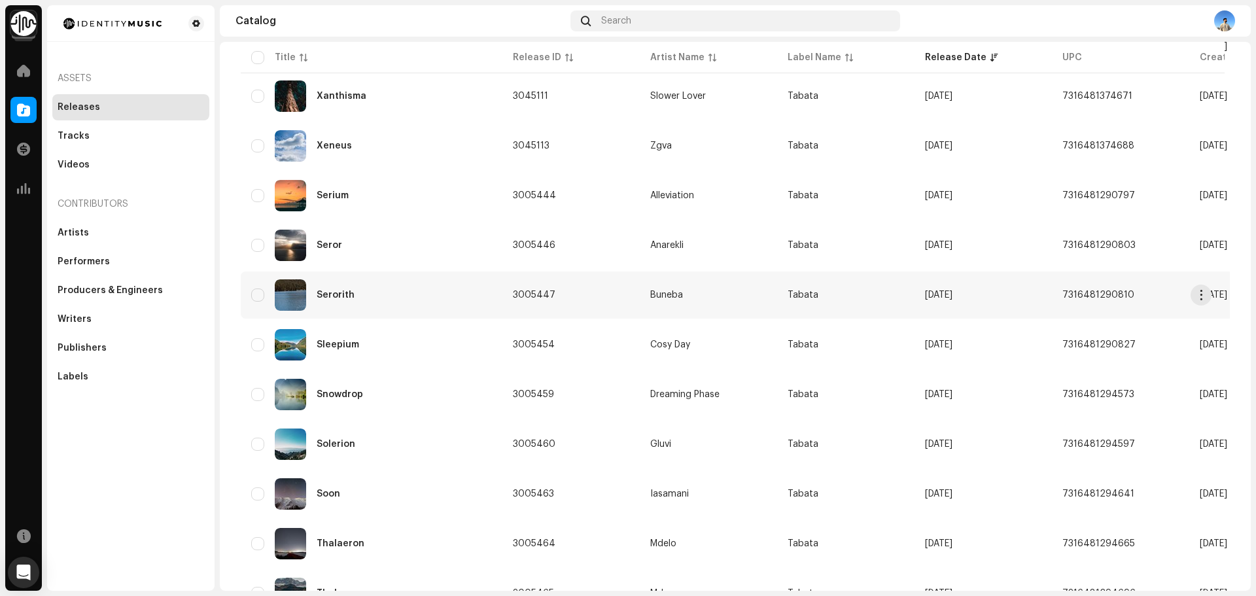
scroll to position [846, 0]
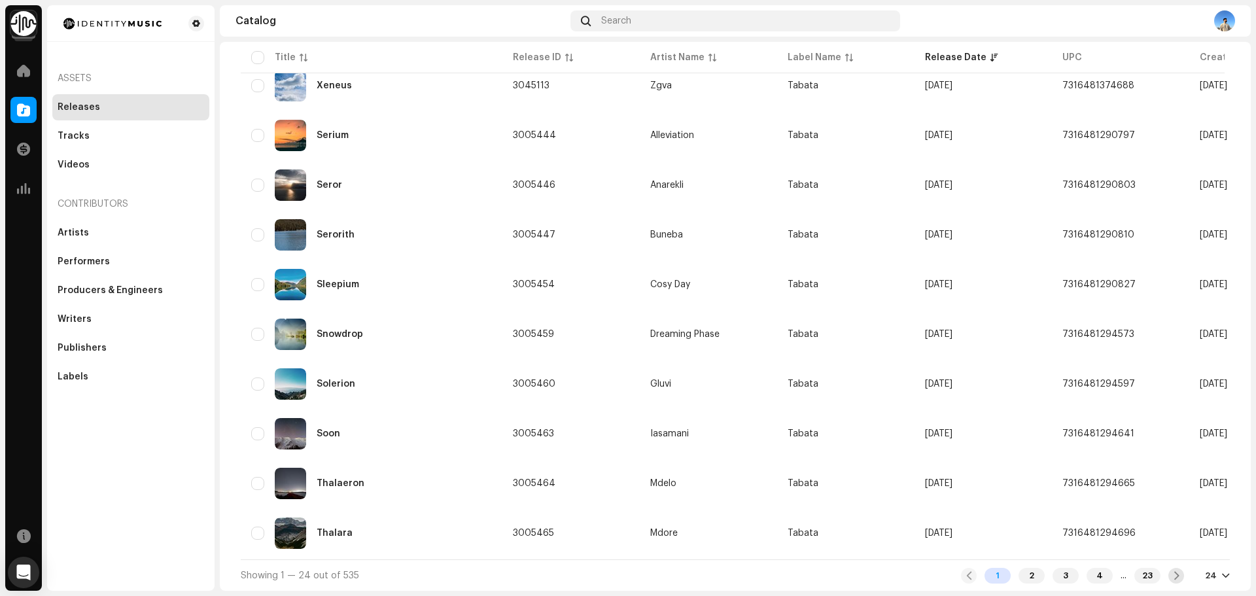
click at [1173, 575] on span at bounding box center [1176, 575] width 9 height 10
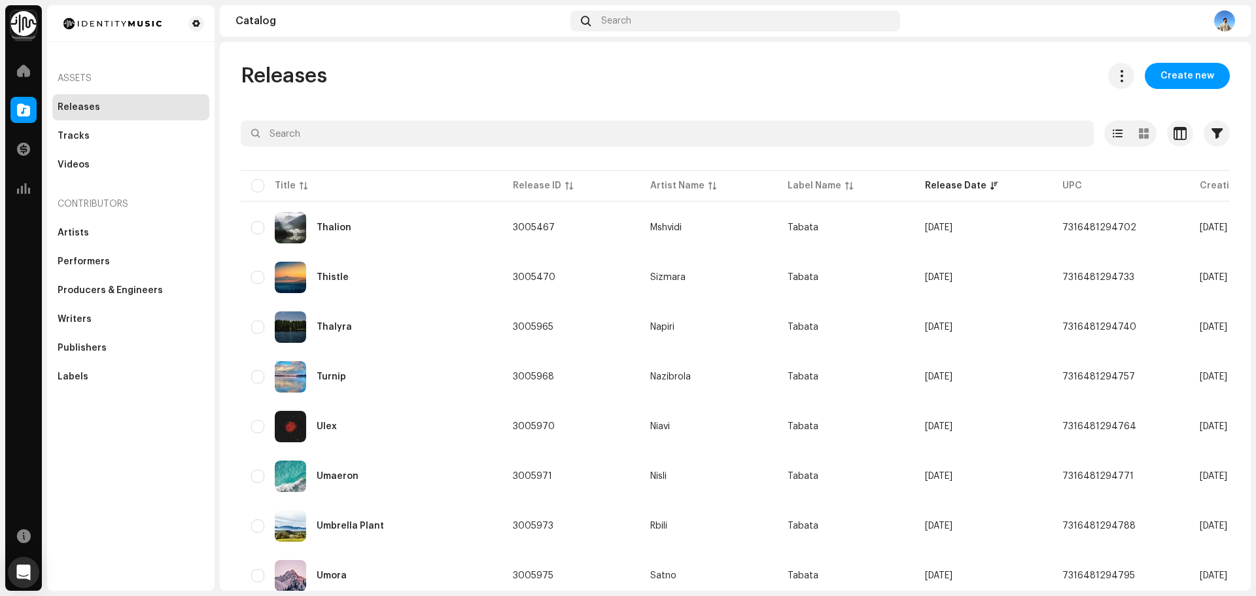
click at [18, 29] on img at bounding box center [23, 23] width 26 height 26
